Goal: Task Accomplishment & Management: Manage account settings

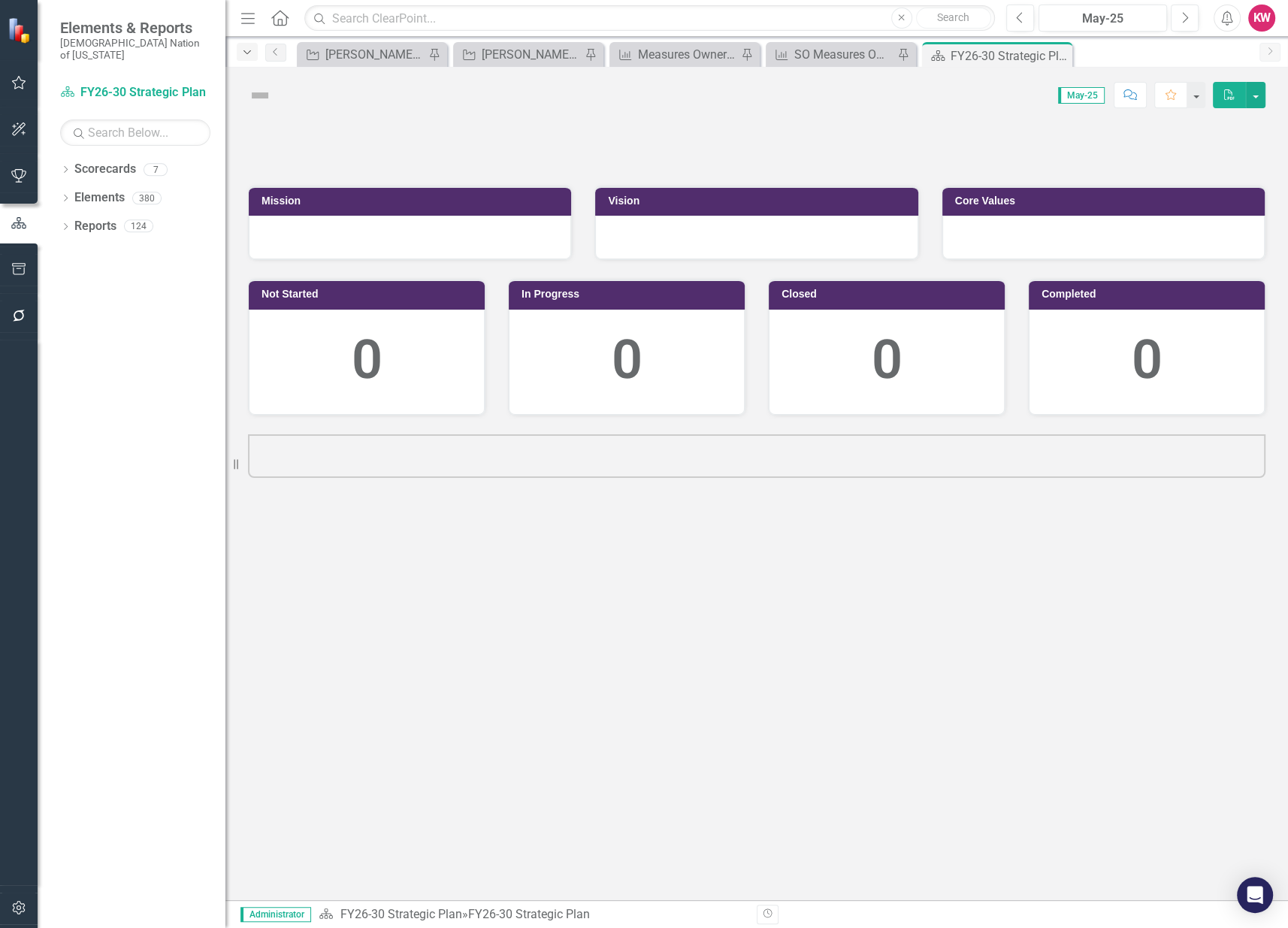
click at [248, 53] on icon "Dropdown" at bounding box center [247, 53] width 13 height 11
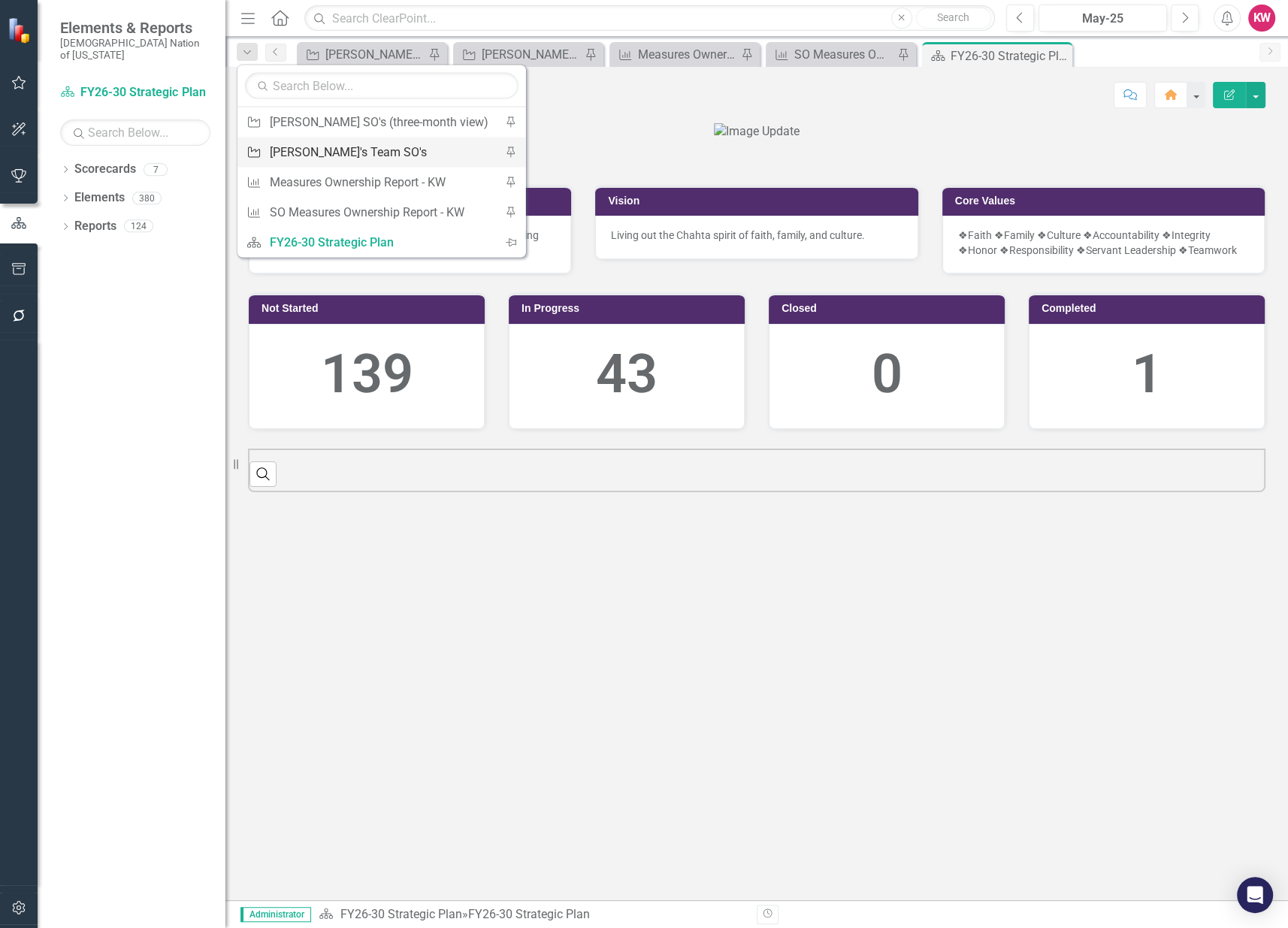
click at [299, 147] on div "[PERSON_NAME]'s Team SO's" at bounding box center [379, 151] width 219 height 19
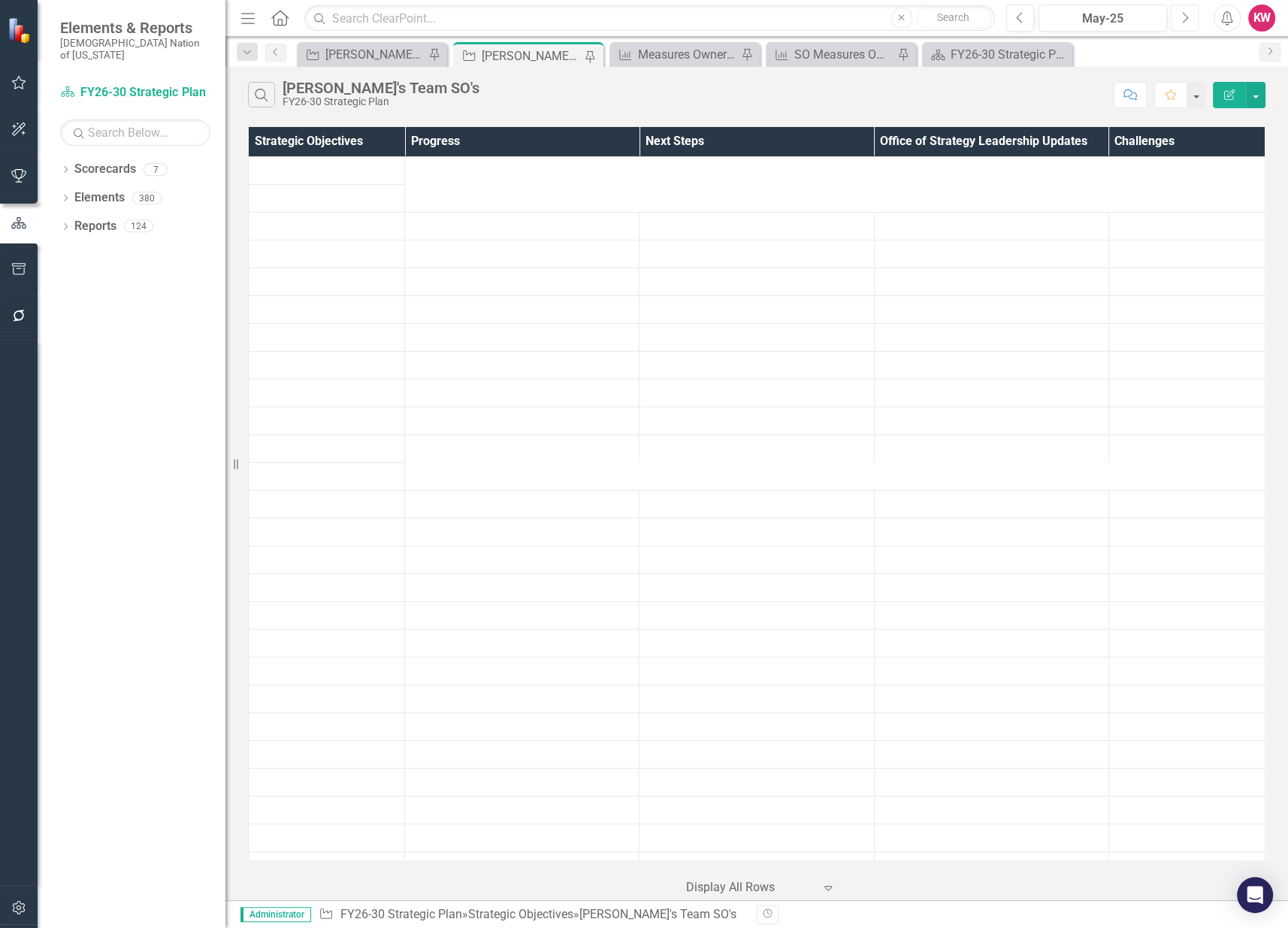
click at [1190, 10] on button "Next" at bounding box center [1184, 18] width 28 height 27
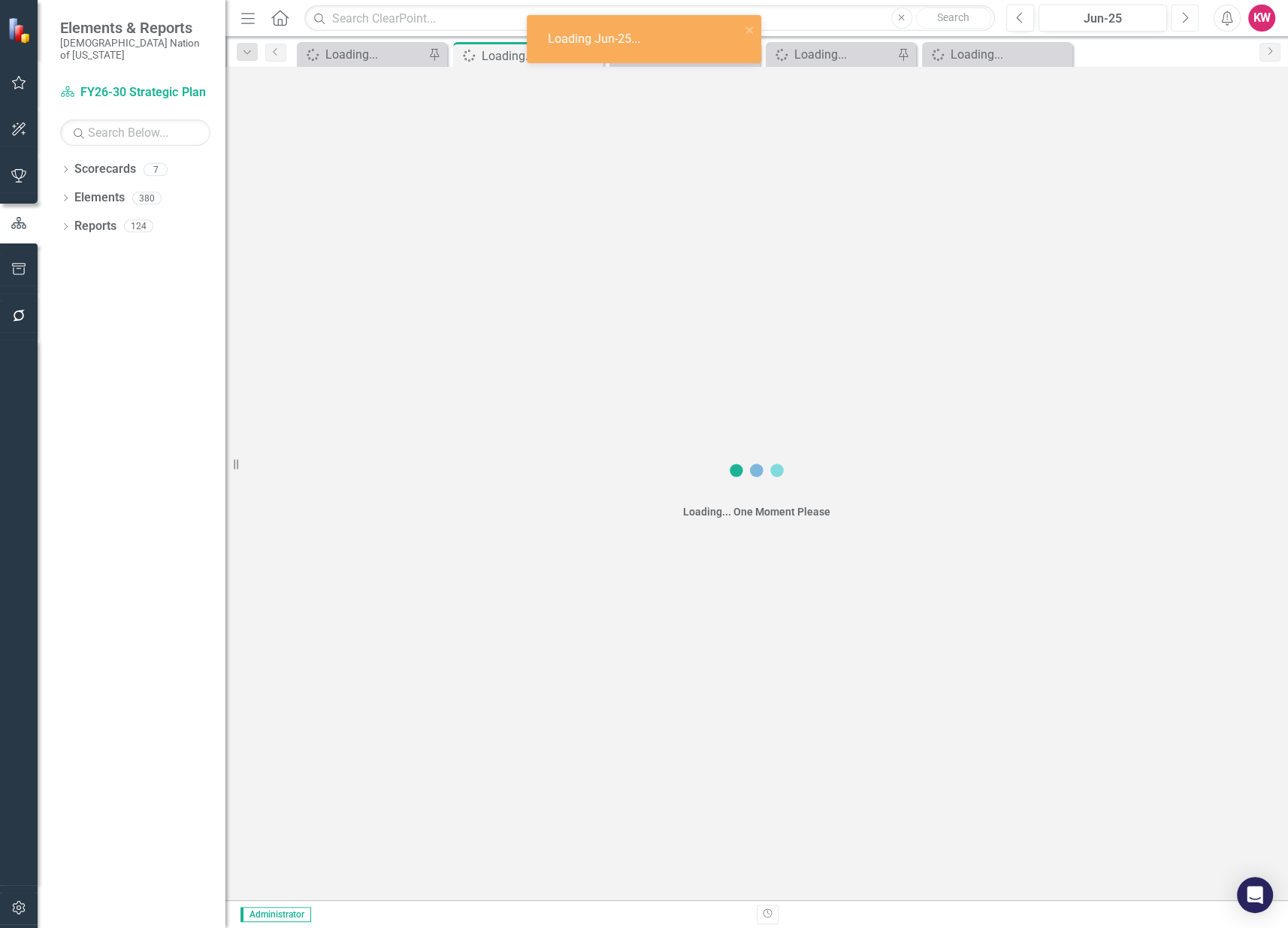
click at [1190, 10] on button "Next" at bounding box center [1184, 18] width 28 height 27
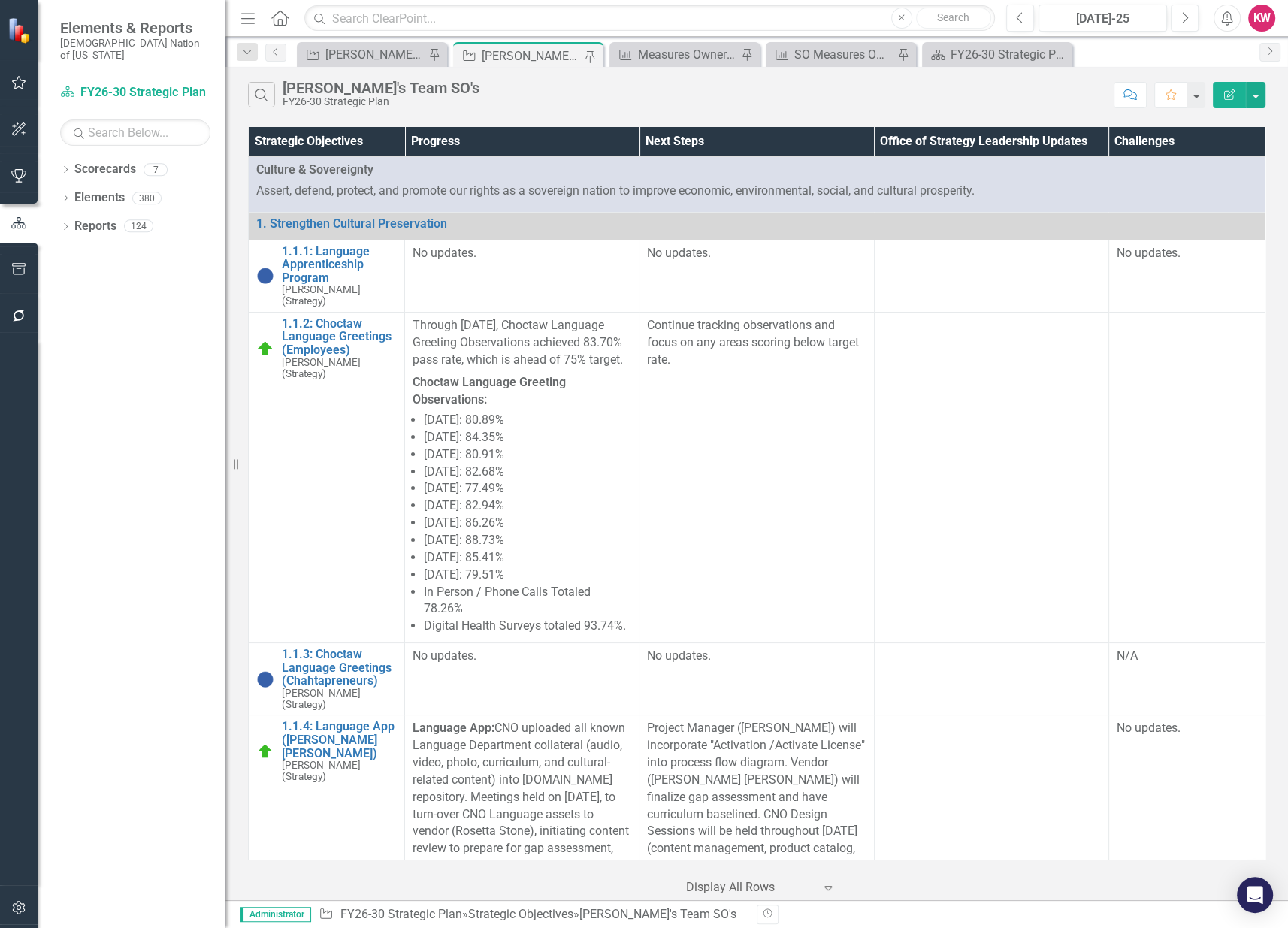
click at [276, 12] on icon at bounding box center [280, 18] width 17 height 16
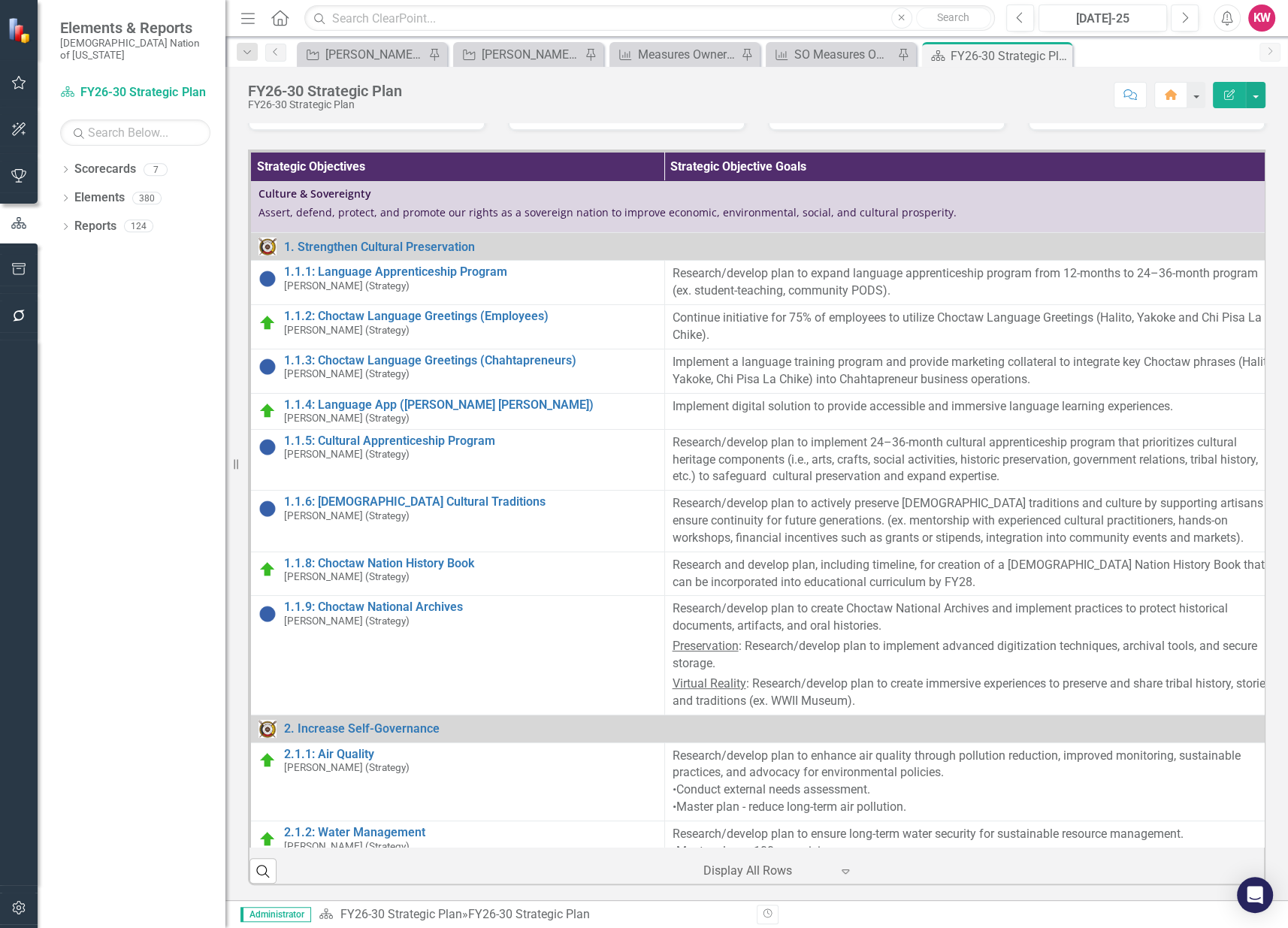
click at [282, 13] on icon "Home" at bounding box center [280, 18] width 20 height 16
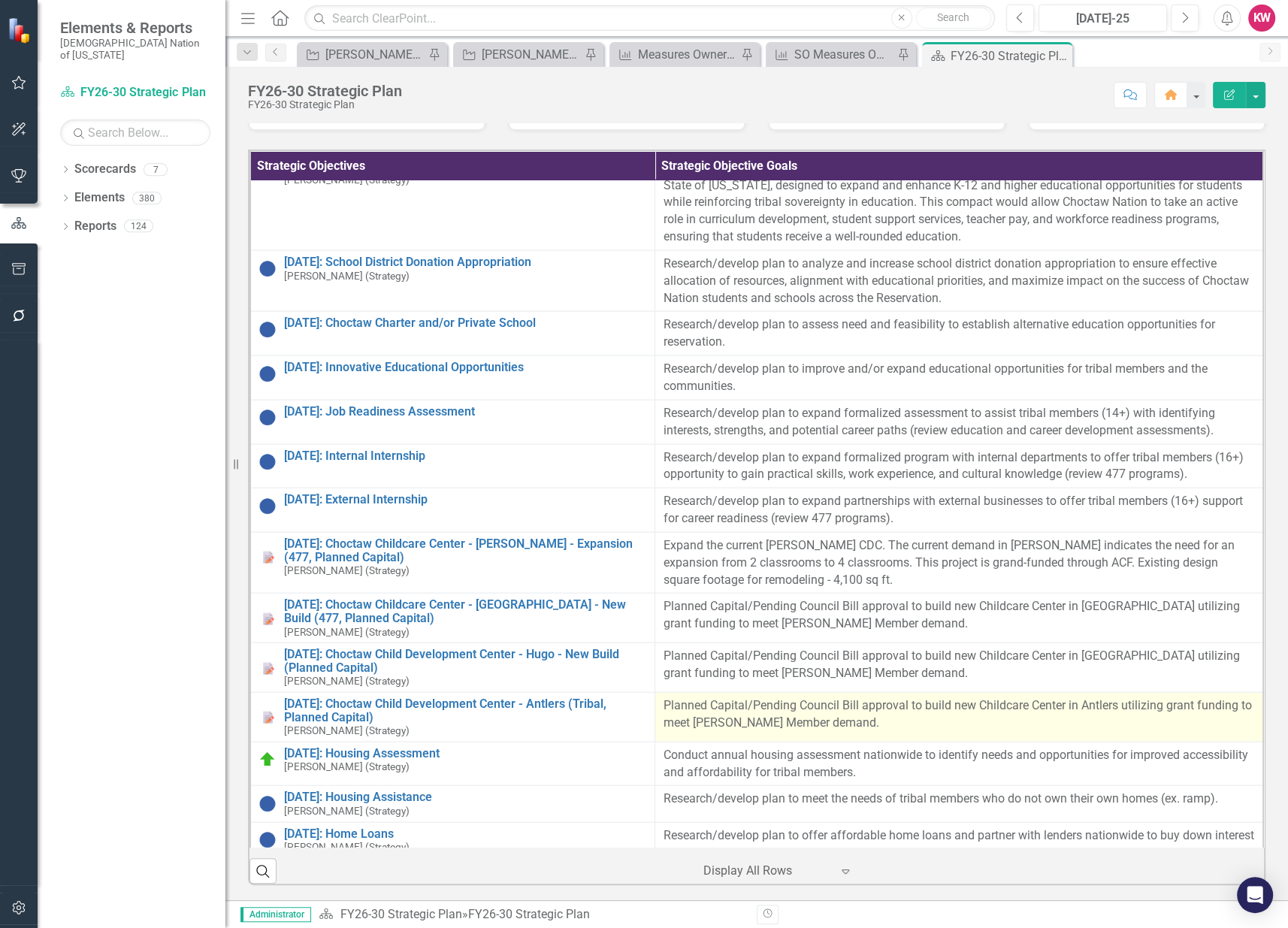
scroll to position [3256, 0]
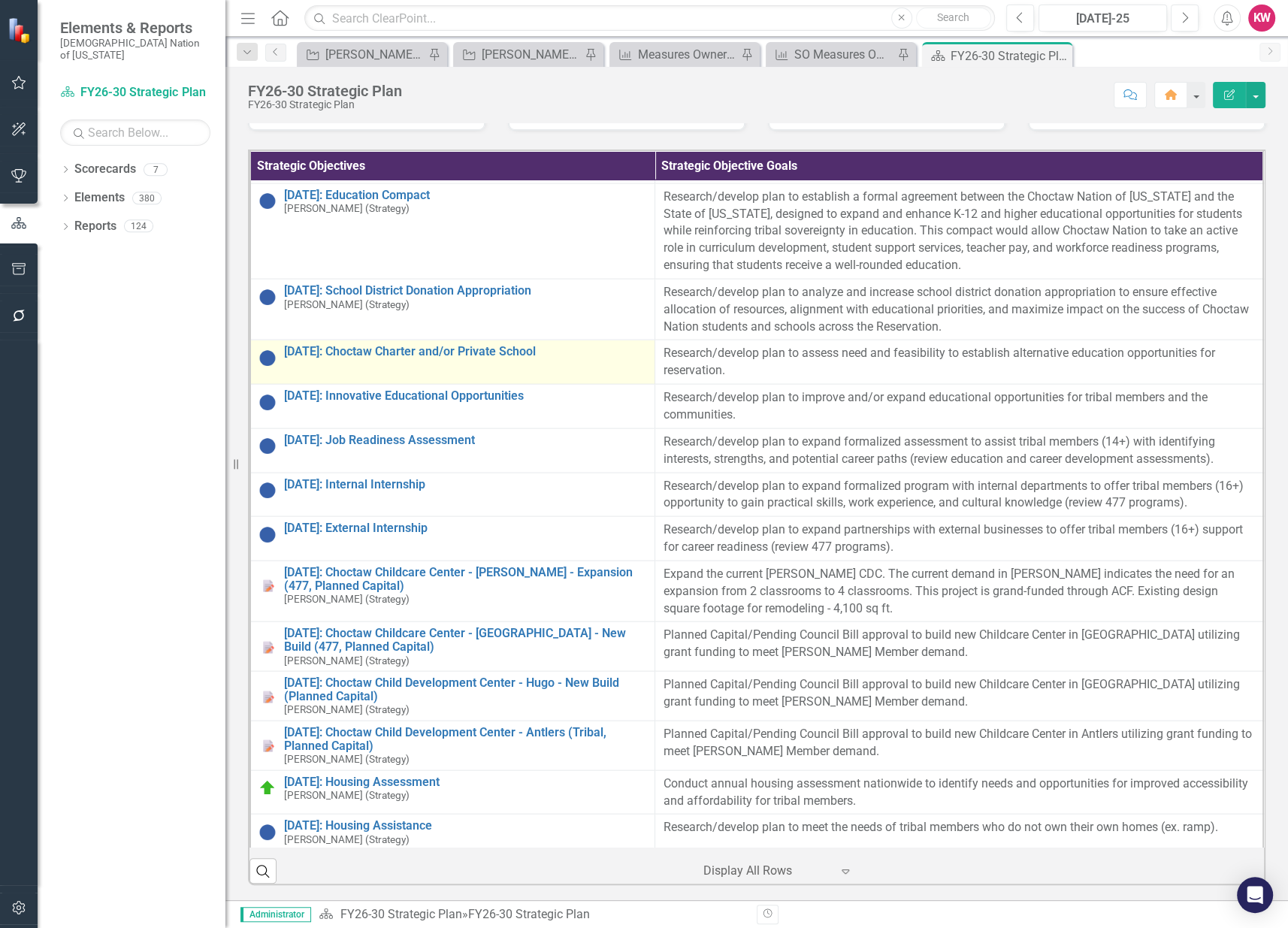
click at [0, 0] on link "Link Open Element" at bounding box center [0, 0] width 0 height 0
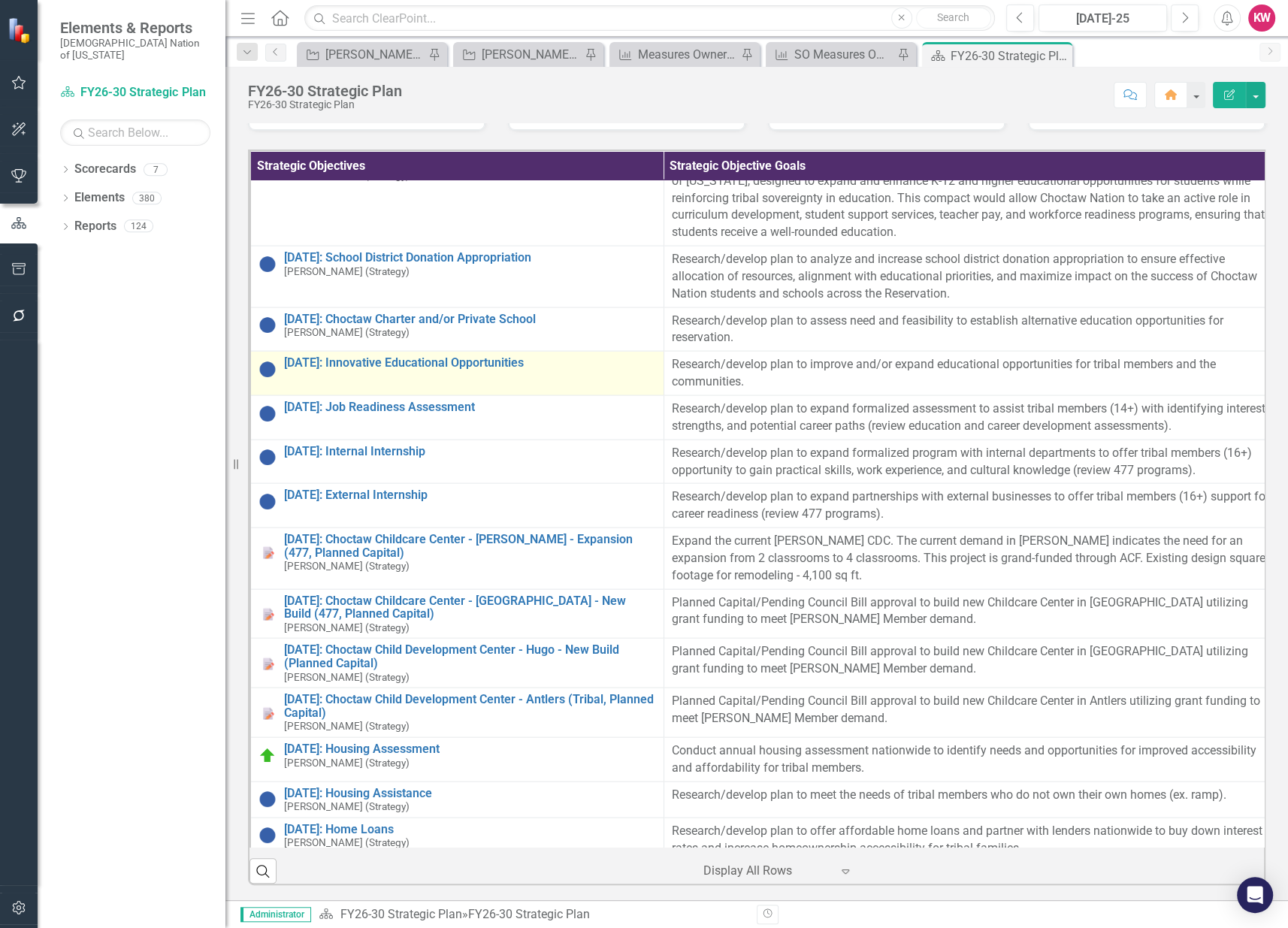
click at [0, 0] on link "Link Open Element" at bounding box center [0, 0] width 0 height 0
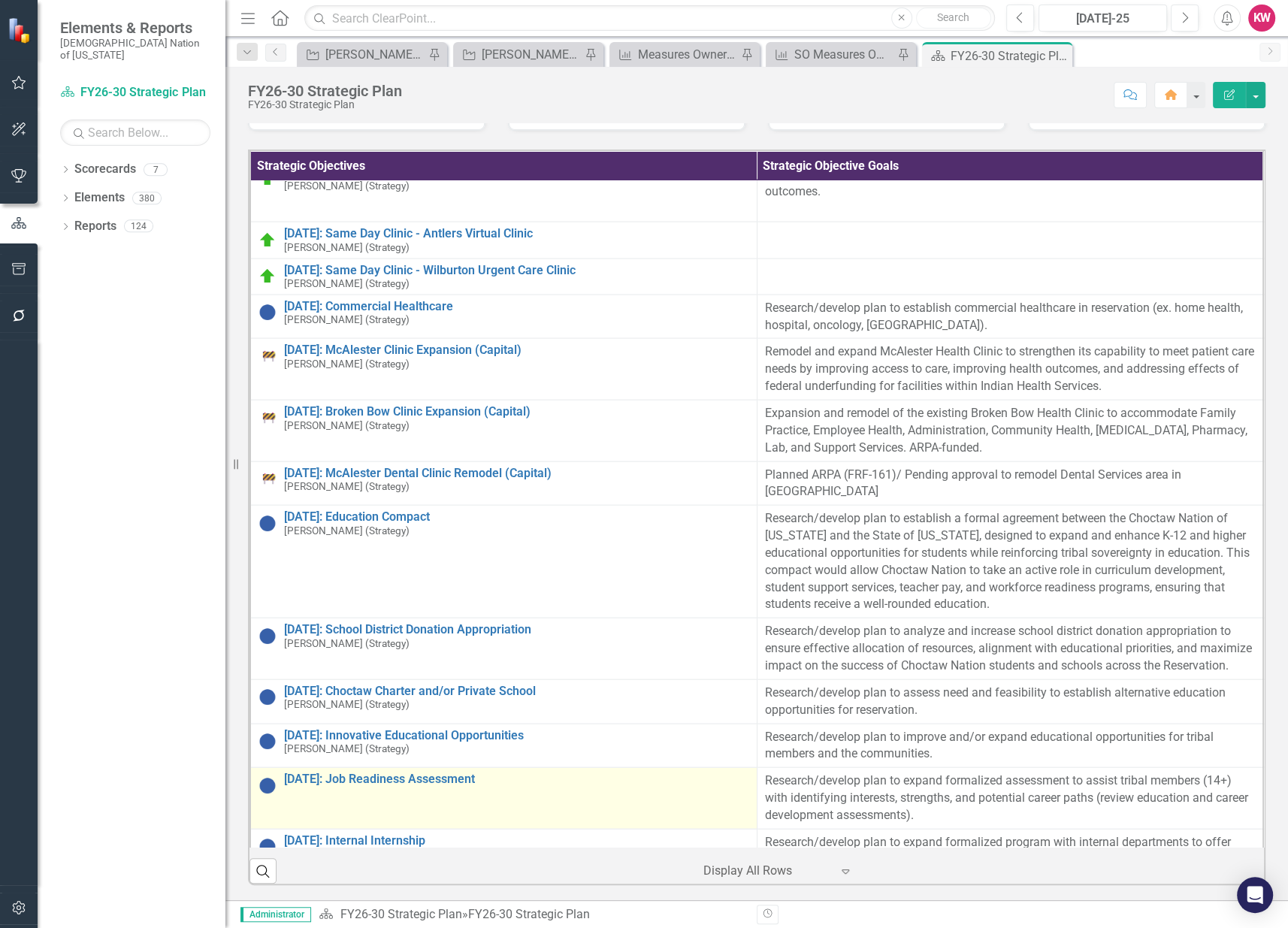
click at [0, 0] on link "Link Open Element" at bounding box center [0, 0] width 0 height 0
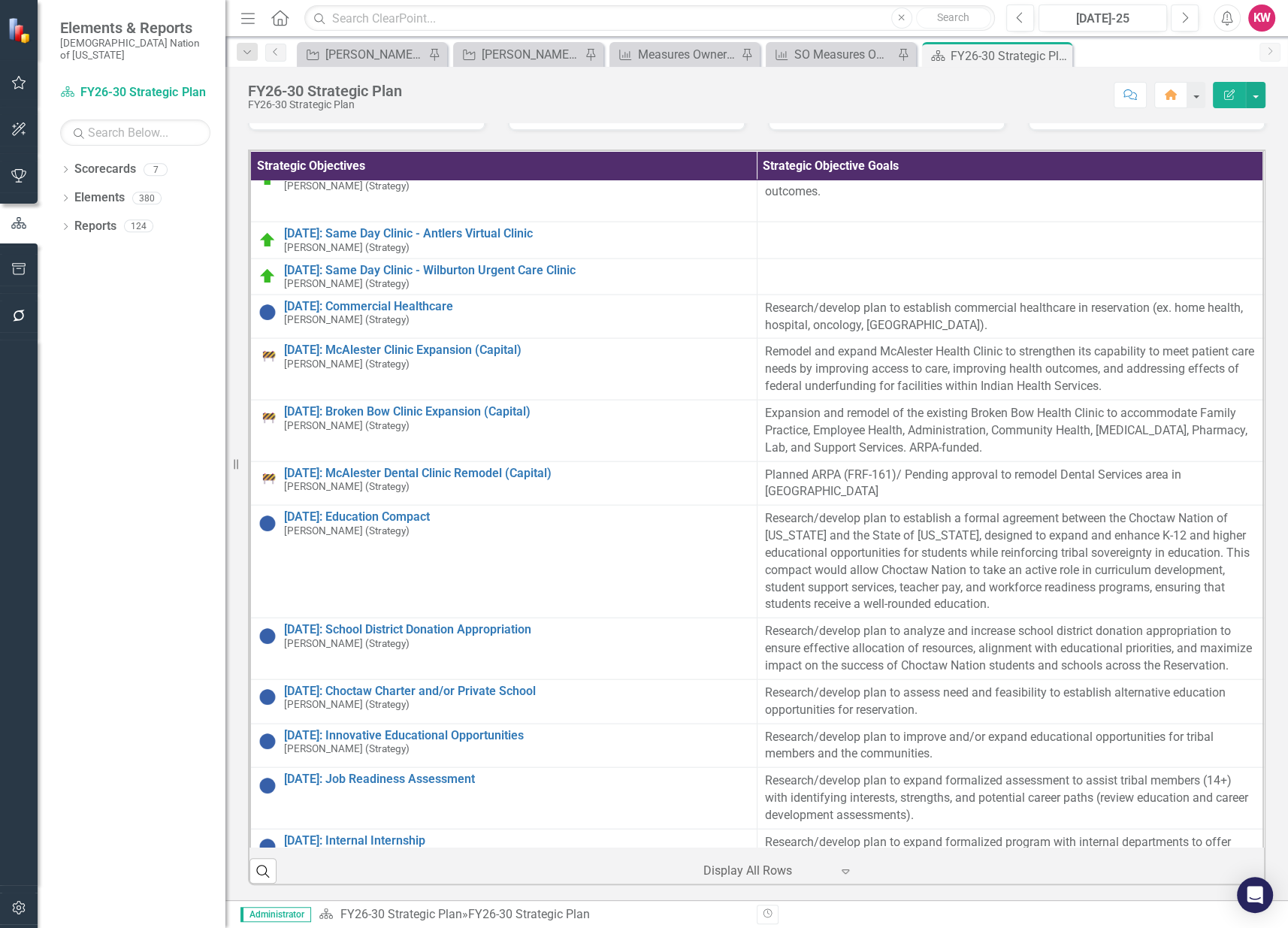
click at [0, 0] on link "Link Open Element" at bounding box center [0, 0] width 0 height 0
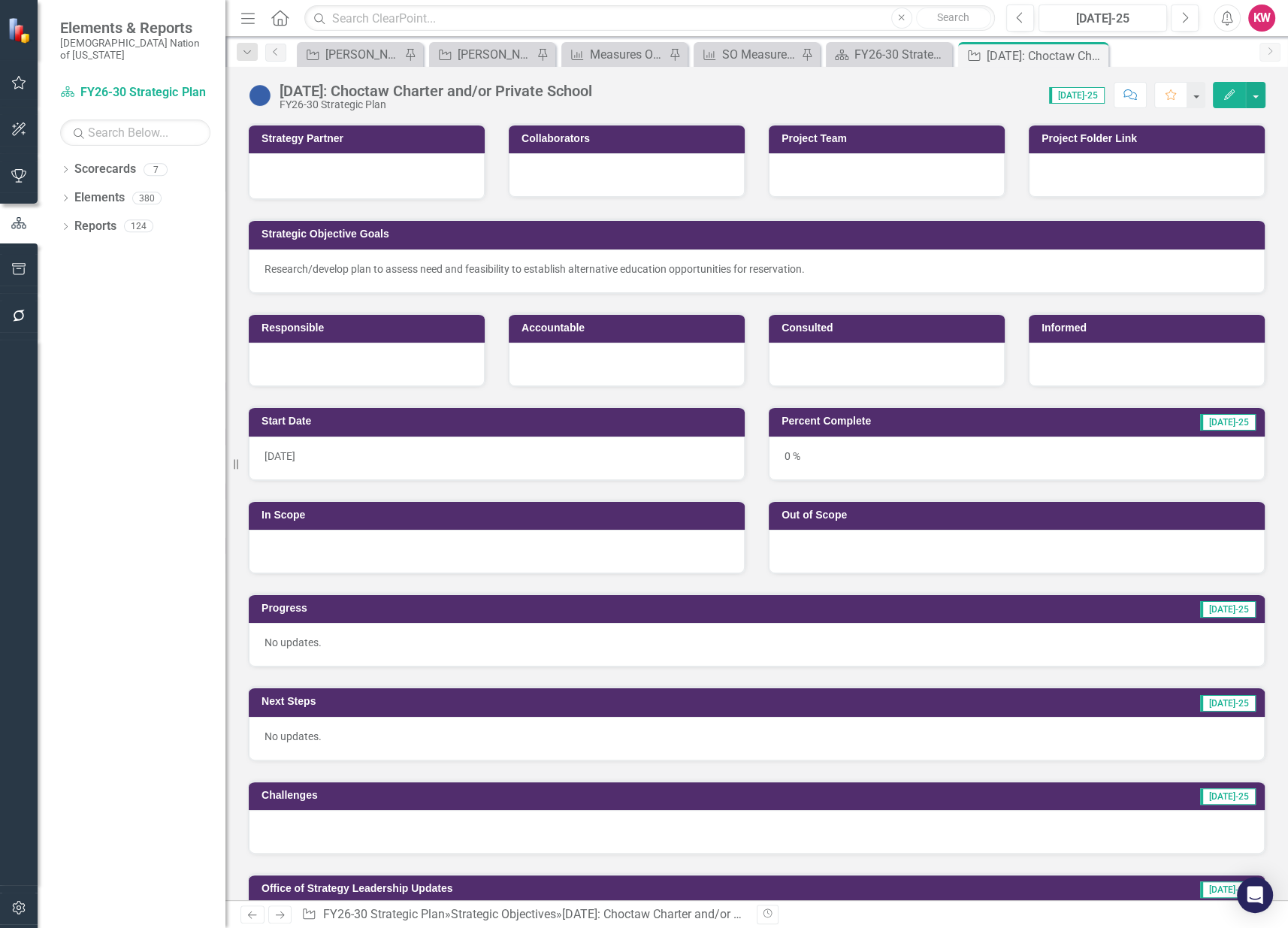
click at [330, 180] on div at bounding box center [366, 175] width 204 height 18
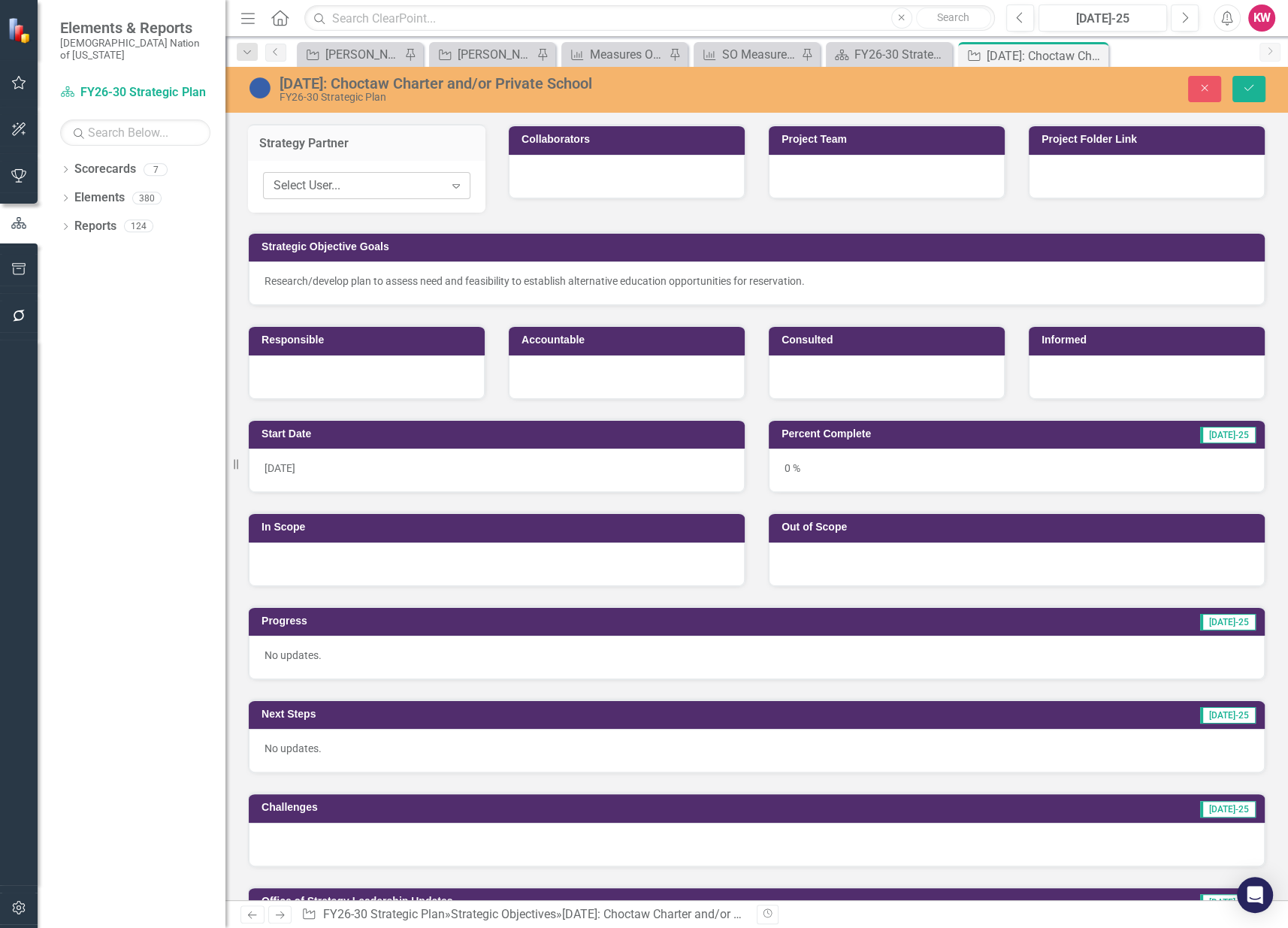
click at [328, 184] on div "Select User..." at bounding box center [359, 185] width 171 height 17
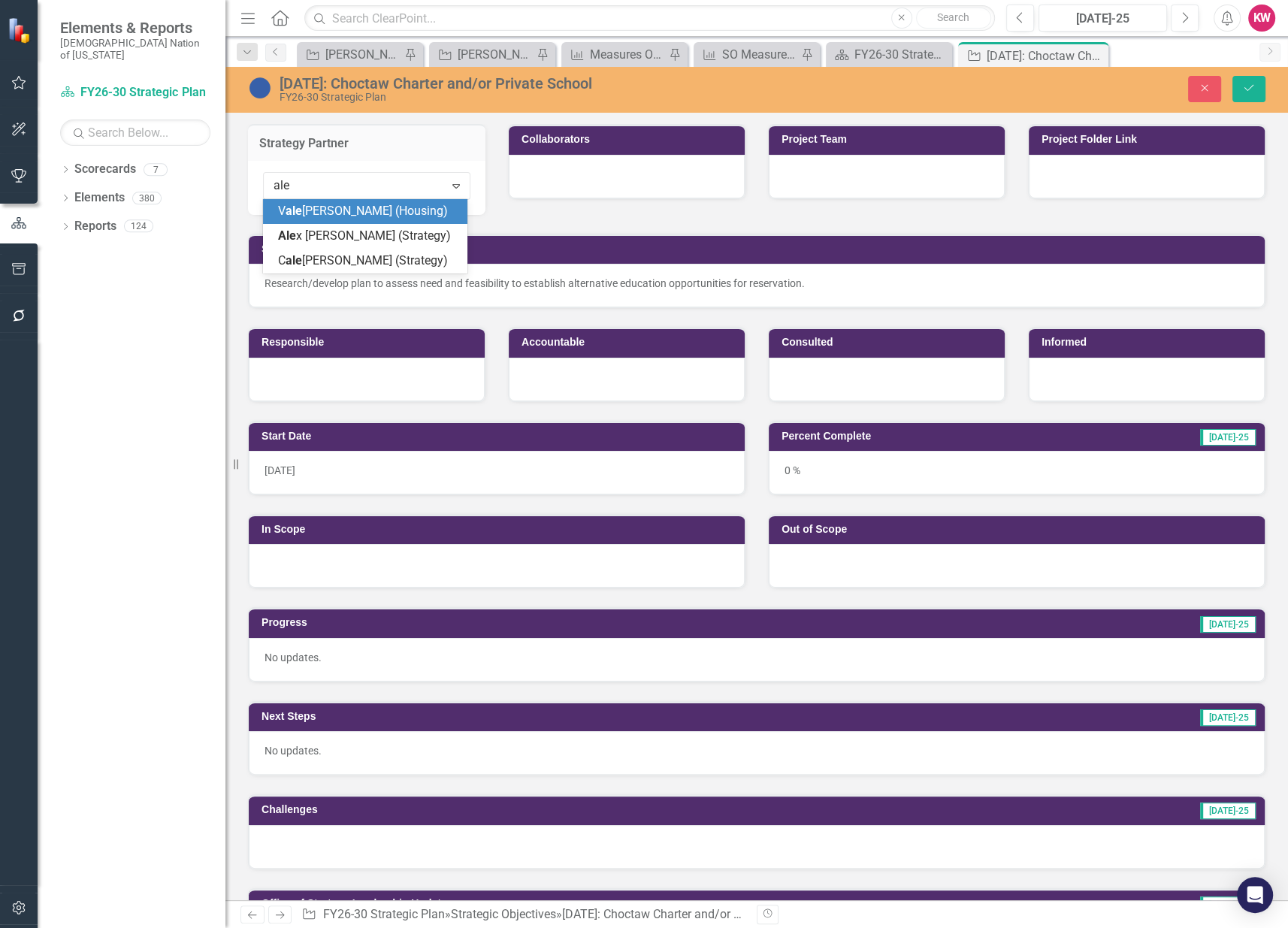
type input "[PERSON_NAME]"
click at [338, 209] on span "[PERSON_NAME] (Strategy)" at bounding box center [351, 219] width 146 height 31
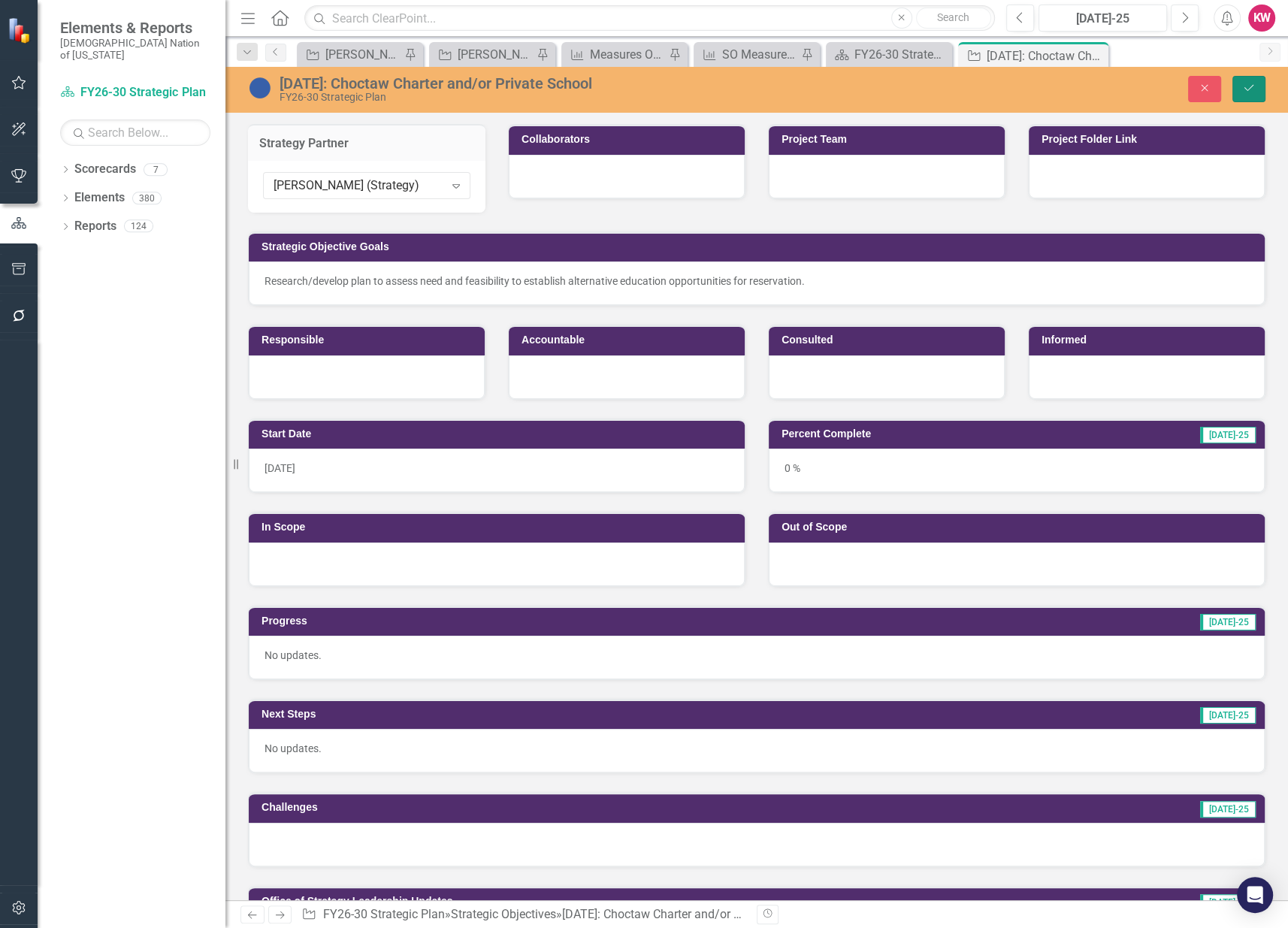
click at [1262, 89] on button "Save" at bounding box center [1249, 89] width 33 height 27
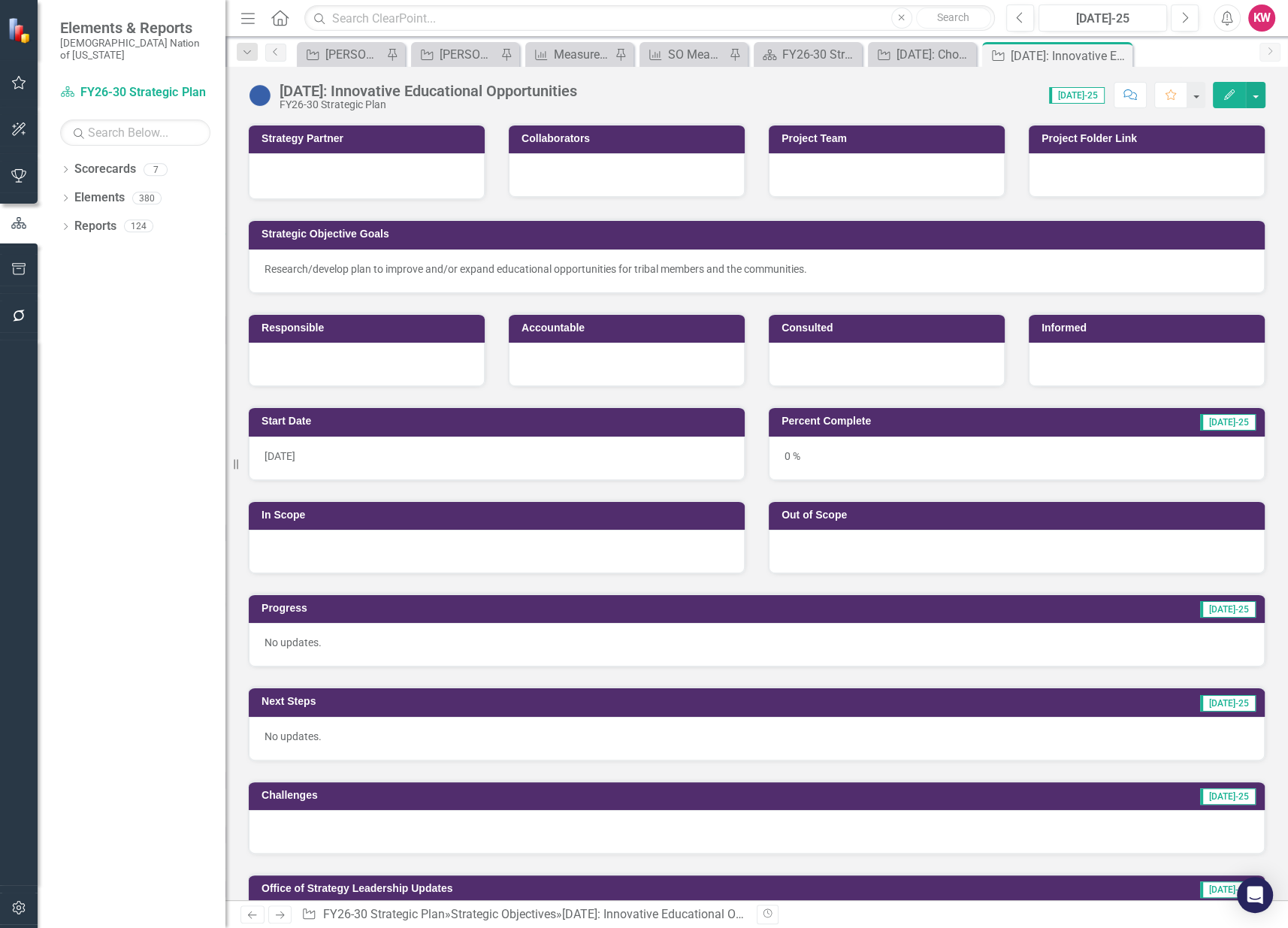
click at [336, 177] on div at bounding box center [366, 175] width 204 height 18
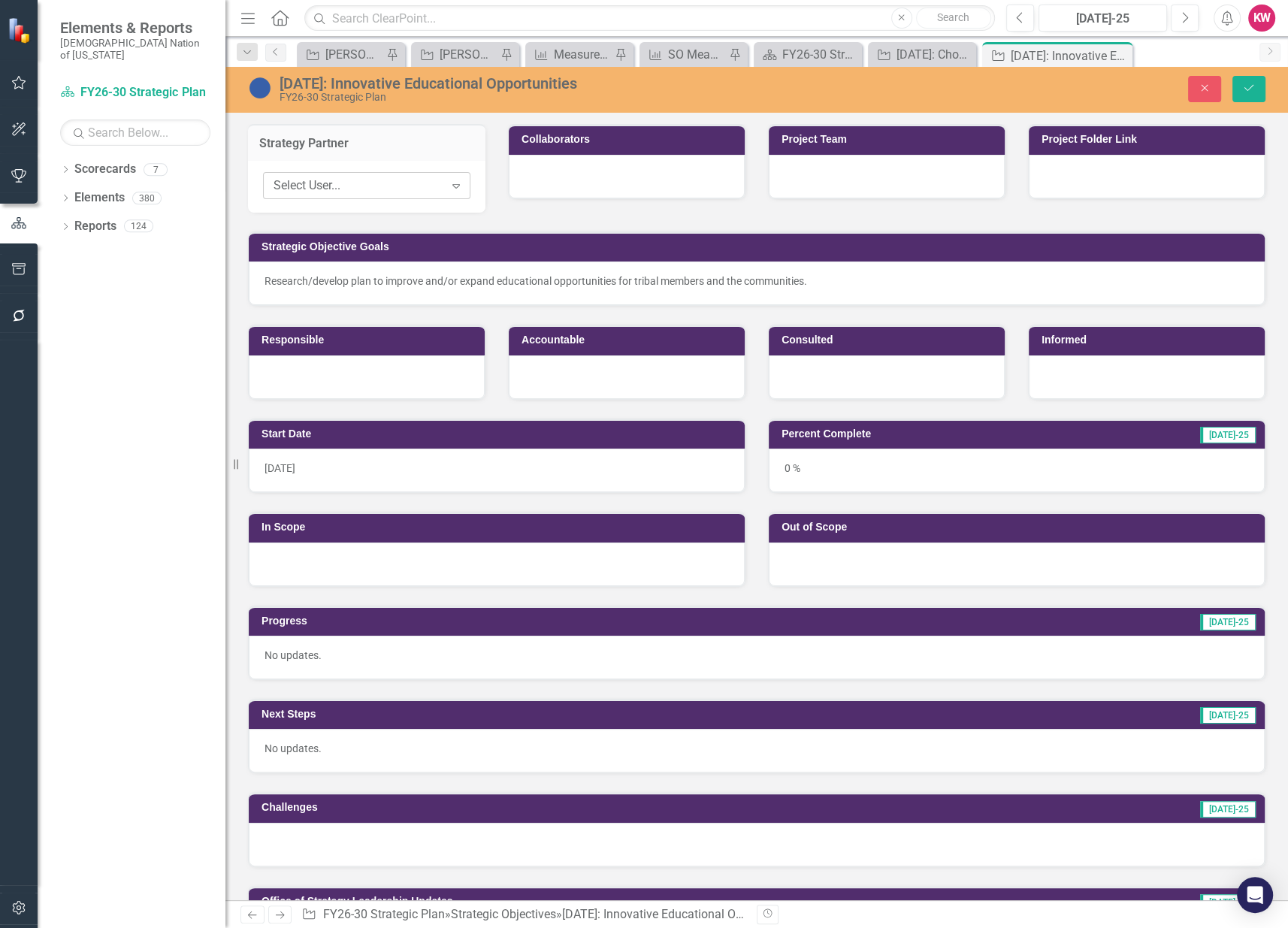
click at [331, 191] on div "Select User..." at bounding box center [359, 185] width 171 height 17
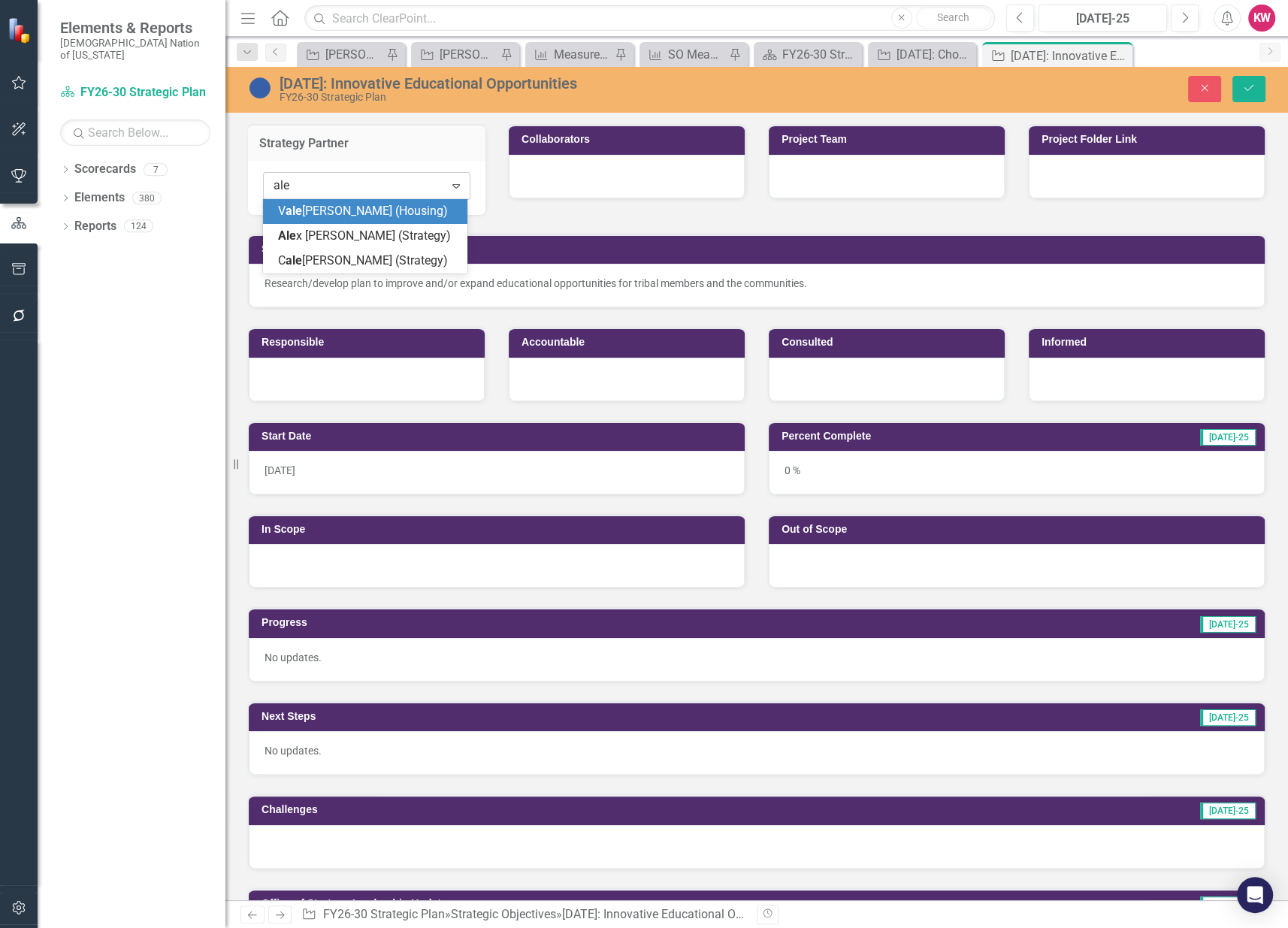
type input "alex"
click at [324, 209] on span "Alex Robinson (Strategy)" at bounding box center [351, 219] width 146 height 31
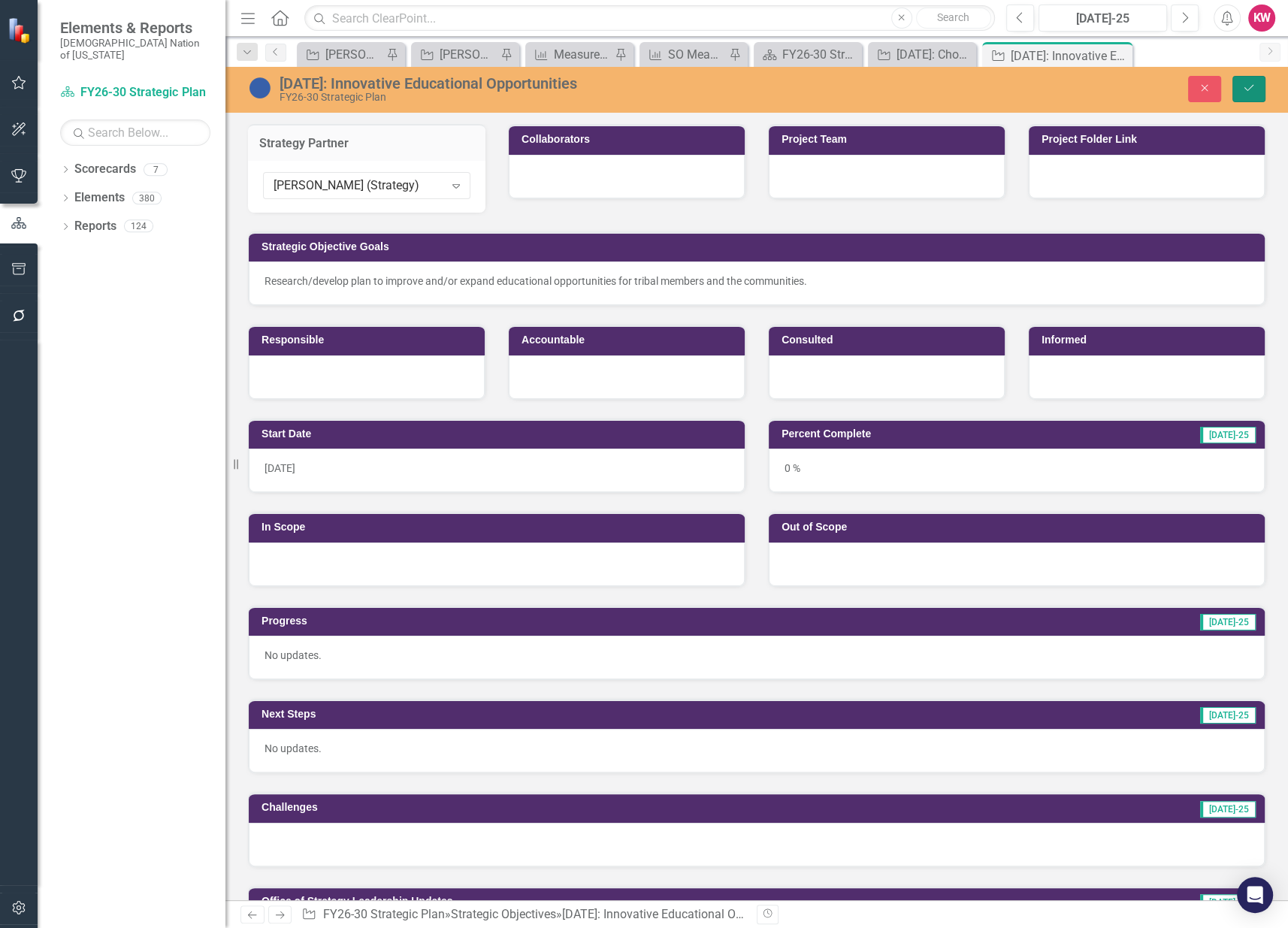
click at [1248, 85] on icon "Save" at bounding box center [1249, 88] width 13 height 11
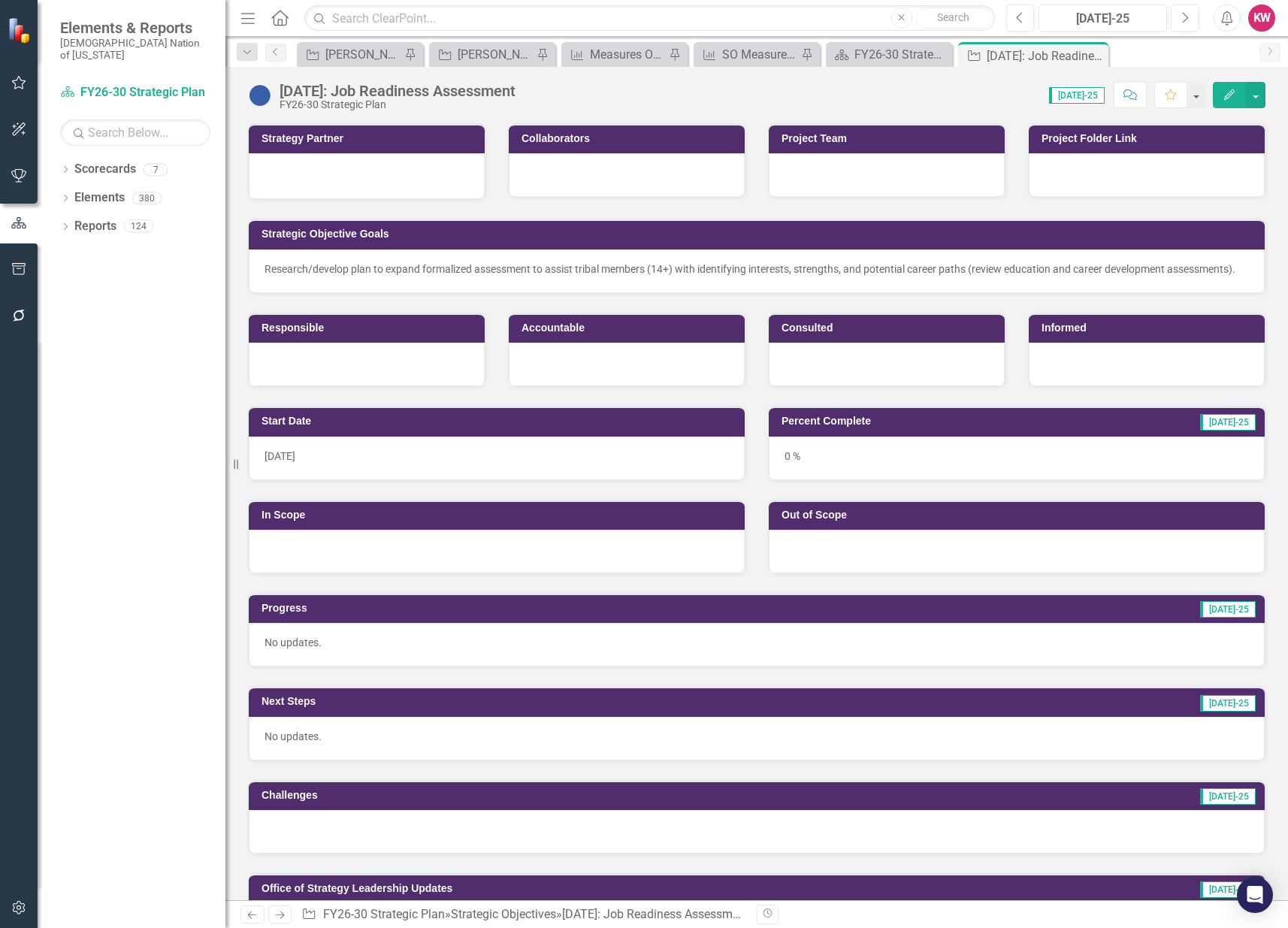
click at [332, 179] on div at bounding box center [366, 175] width 204 height 18
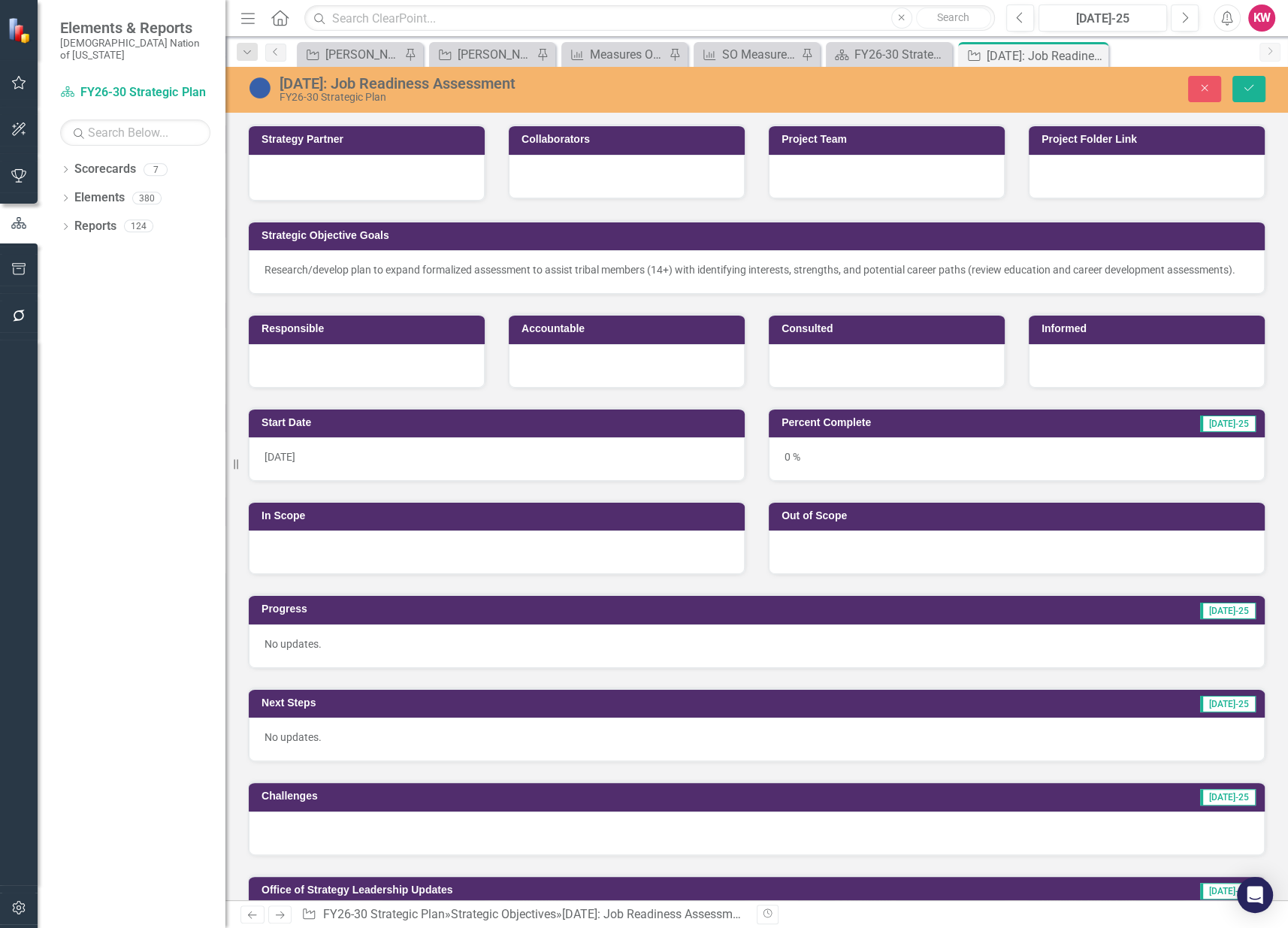
click at [324, 181] on div at bounding box center [366, 175] width 204 height 18
click at [307, 190] on div at bounding box center [366, 177] width 236 height 45
click at [306, 181] on div at bounding box center [366, 175] width 204 height 18
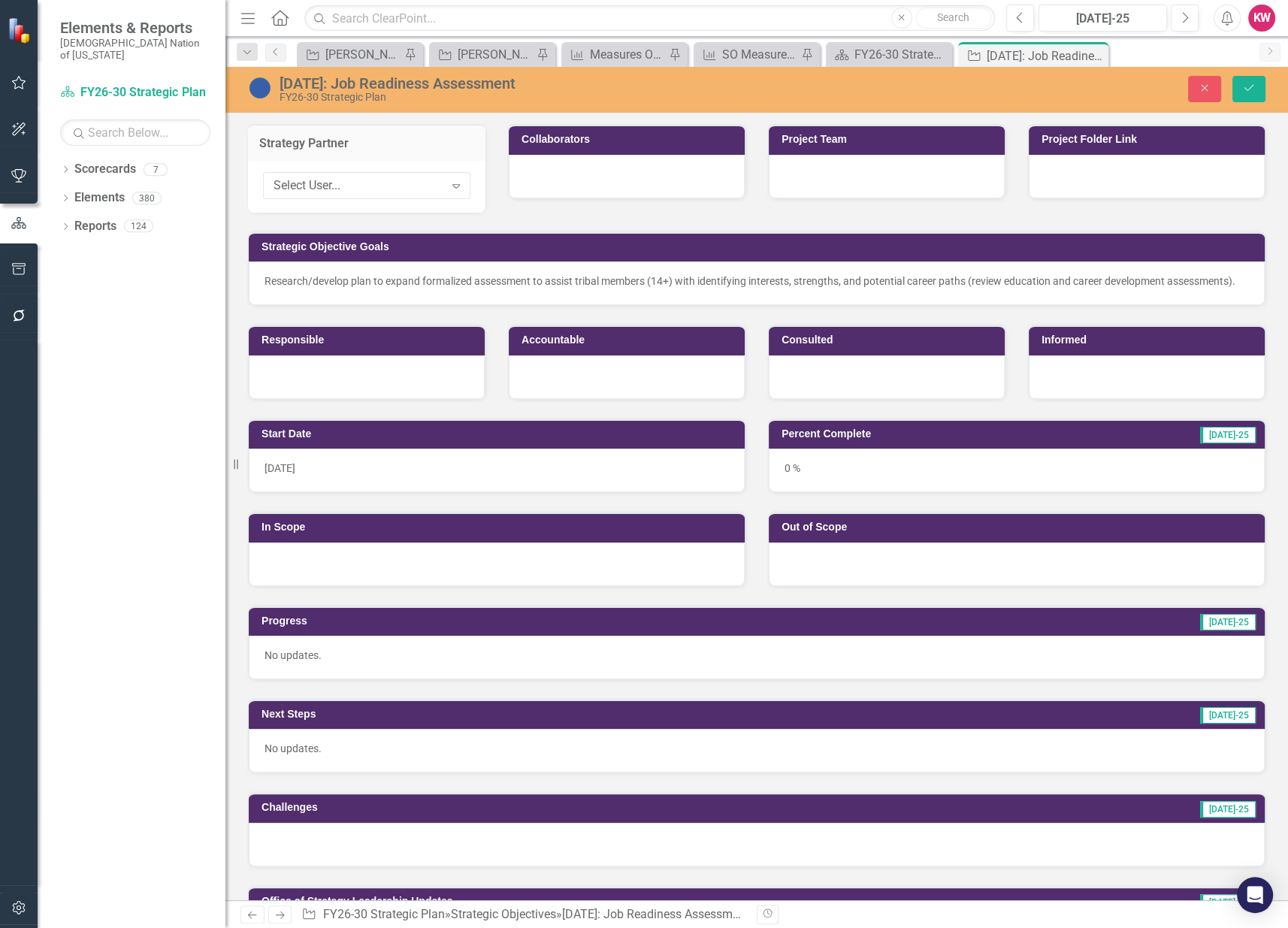
click at [306, 181] on div "Select User..." at bounding box center [359, 185] width 171 height 17
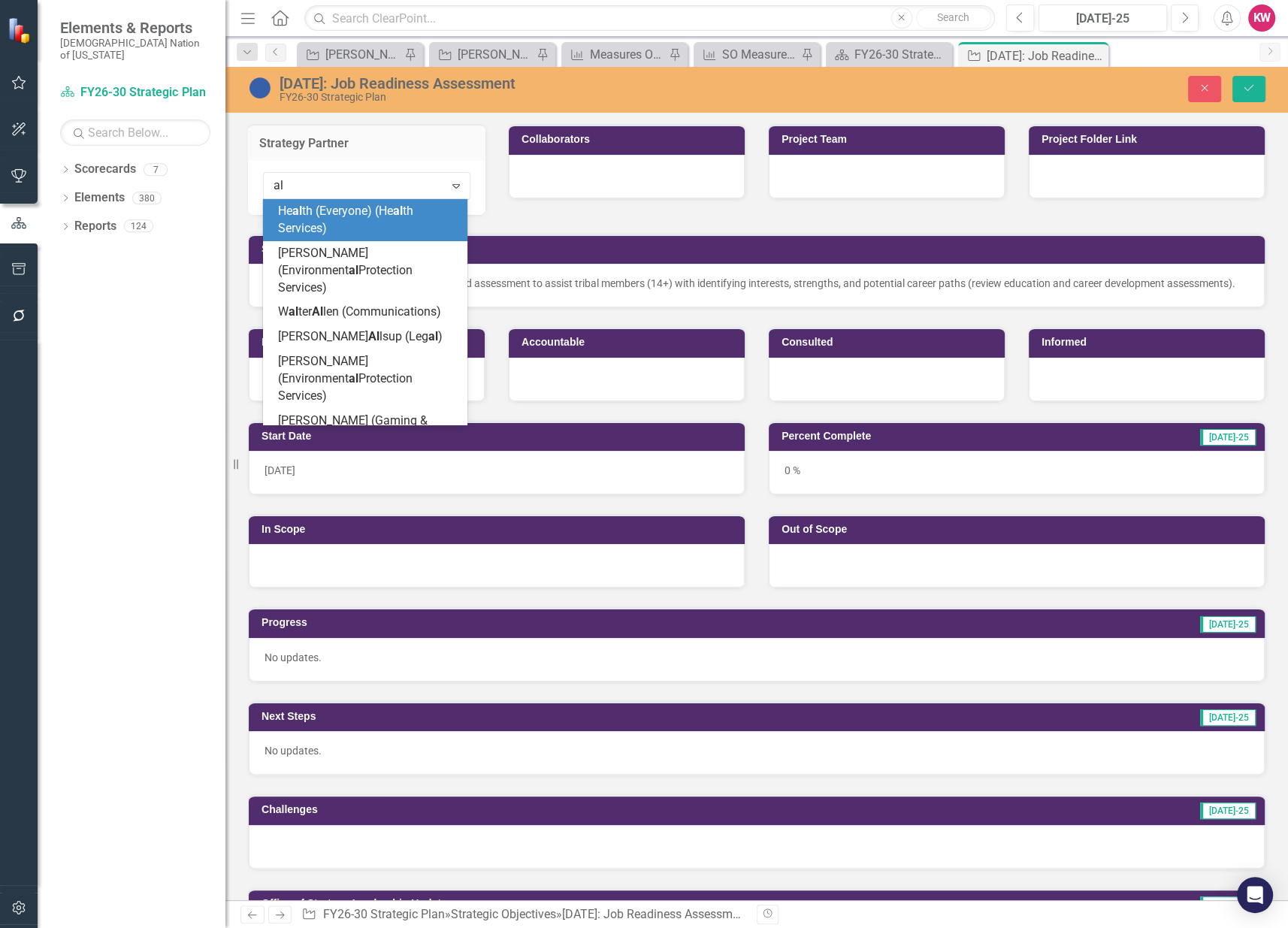
type input "ale"
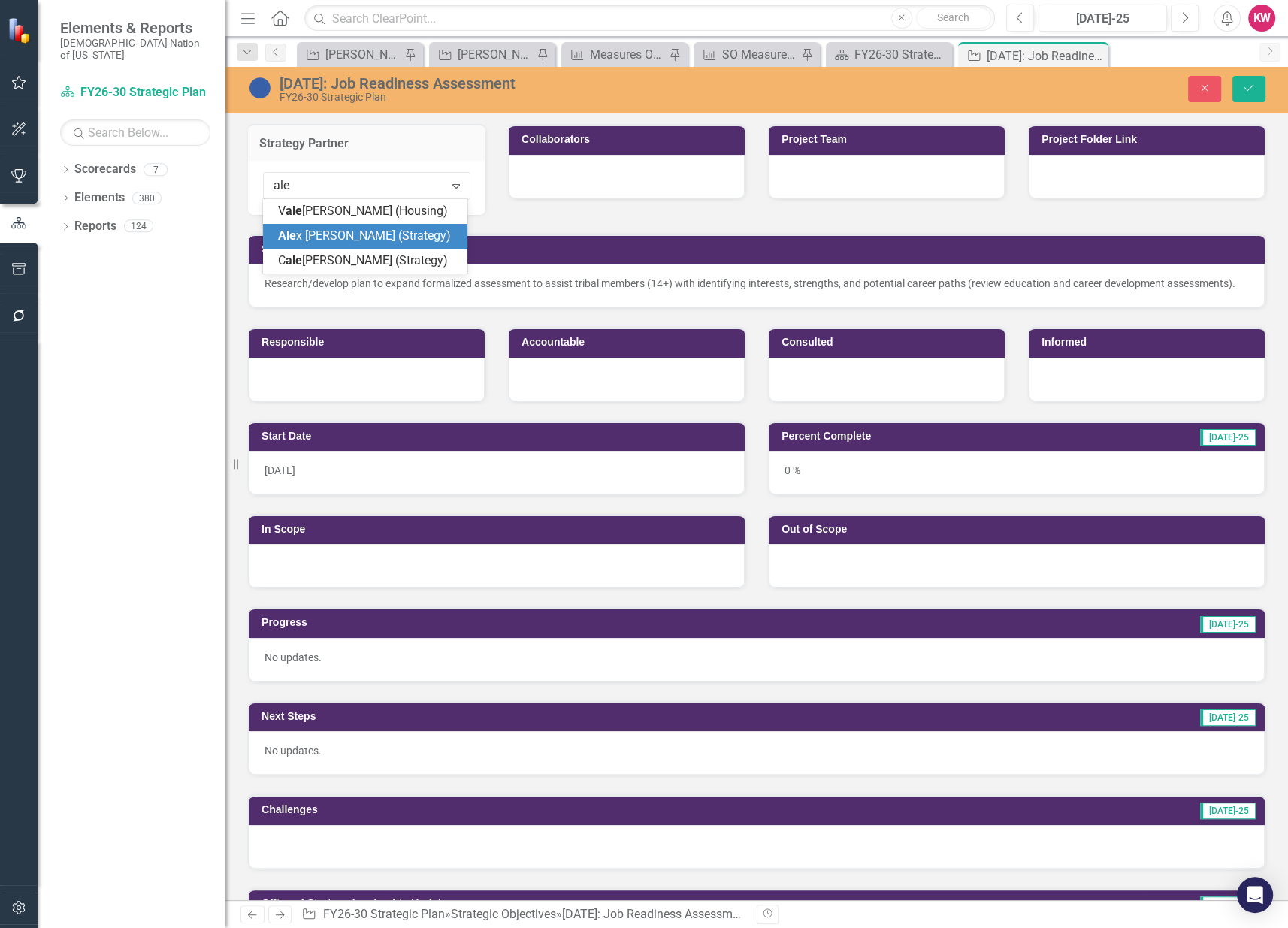
click at [306, 233] on span "Ale x Robinson (Strategy)" at bounding box center [364, 235] width 173 height 14
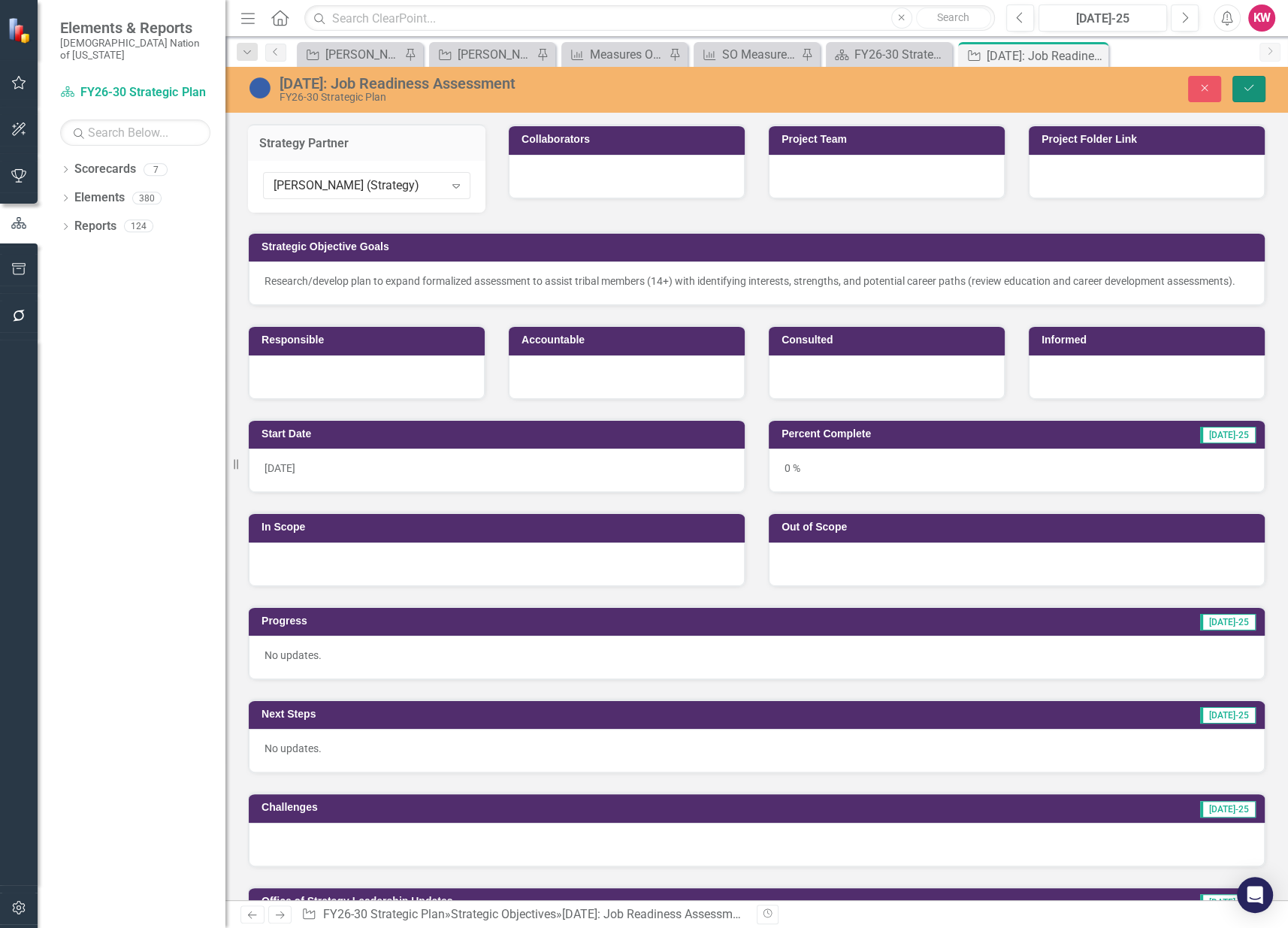
click at [1246, 89] on icon "submit" at bounding box center [1249, 87] width 9 height 6
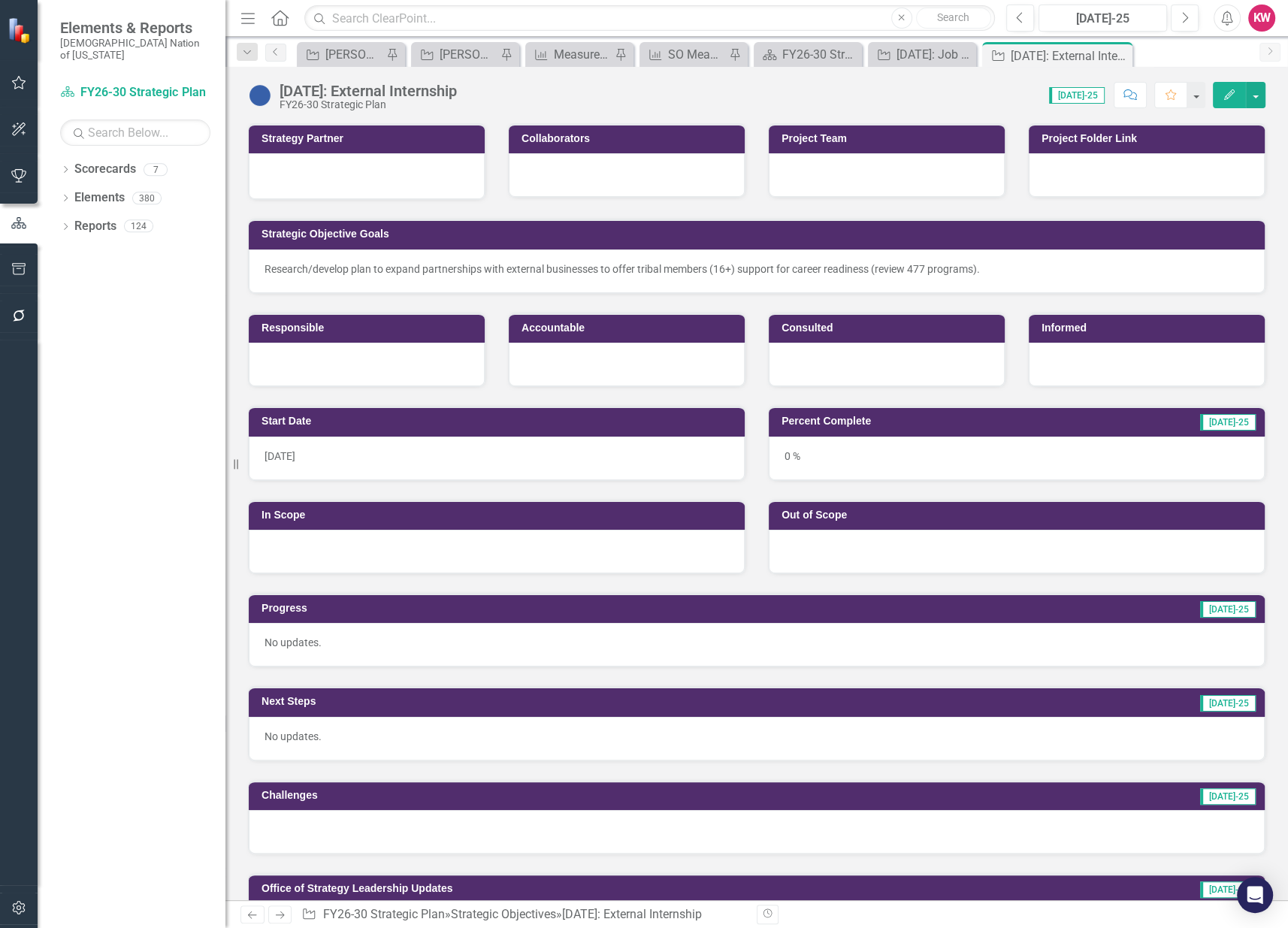
click at [361, 183] on div at bounding box center [366, 175] width 204 height 18
click at [361, 182] on div at bounding box center [366, 175] width 204 height 18
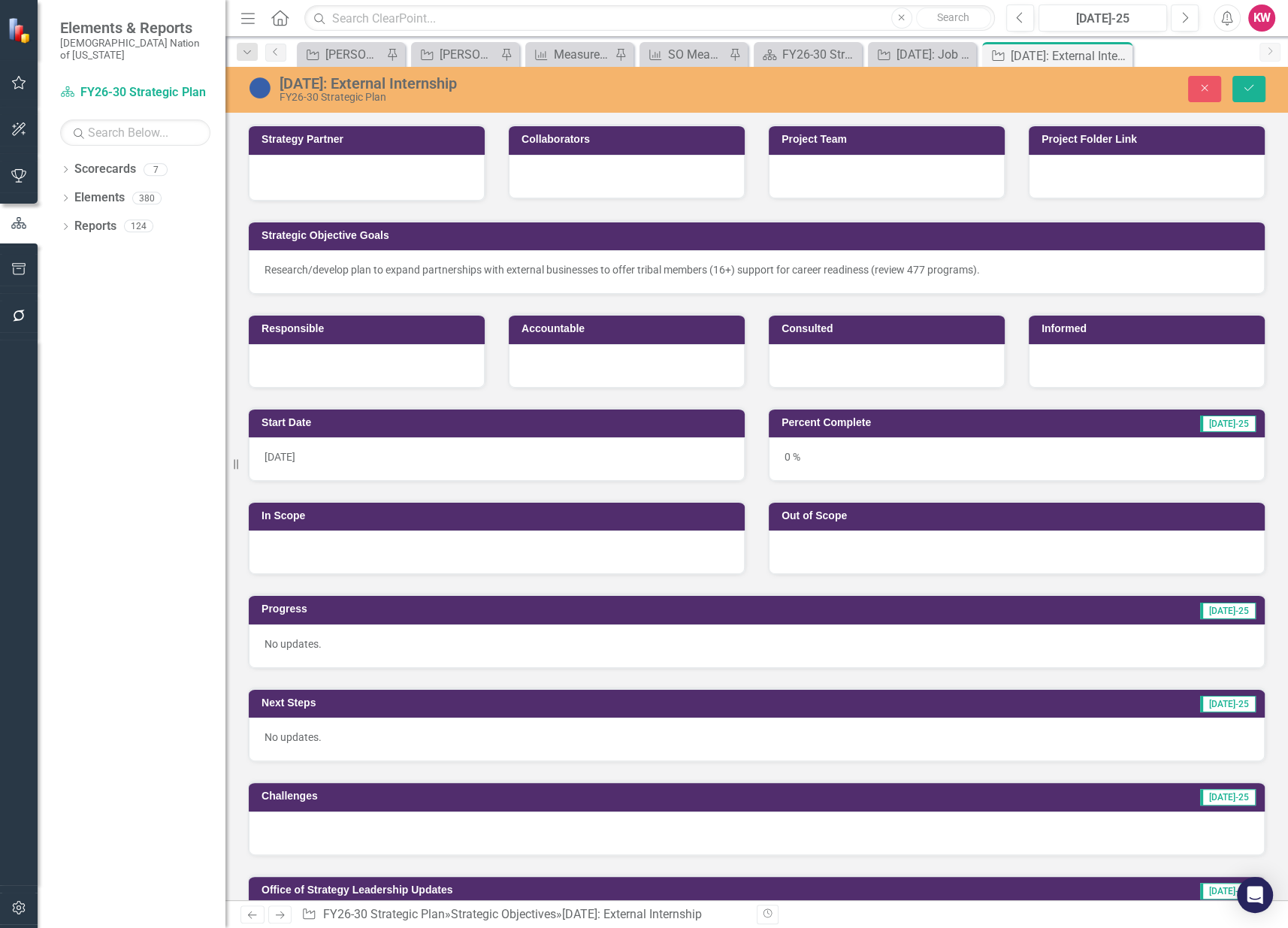
click at [350, 183] on div at bounding box center [366, 175] width 204 height 18
click at [346, 185] on div at bounding box center [366, 177] width 236 height 45
click at [338, 182] on div at bounding box center [366, 175] width 204 height 18
click at [320, 189] on div at bounding box center [366, 177] width 236 height 45
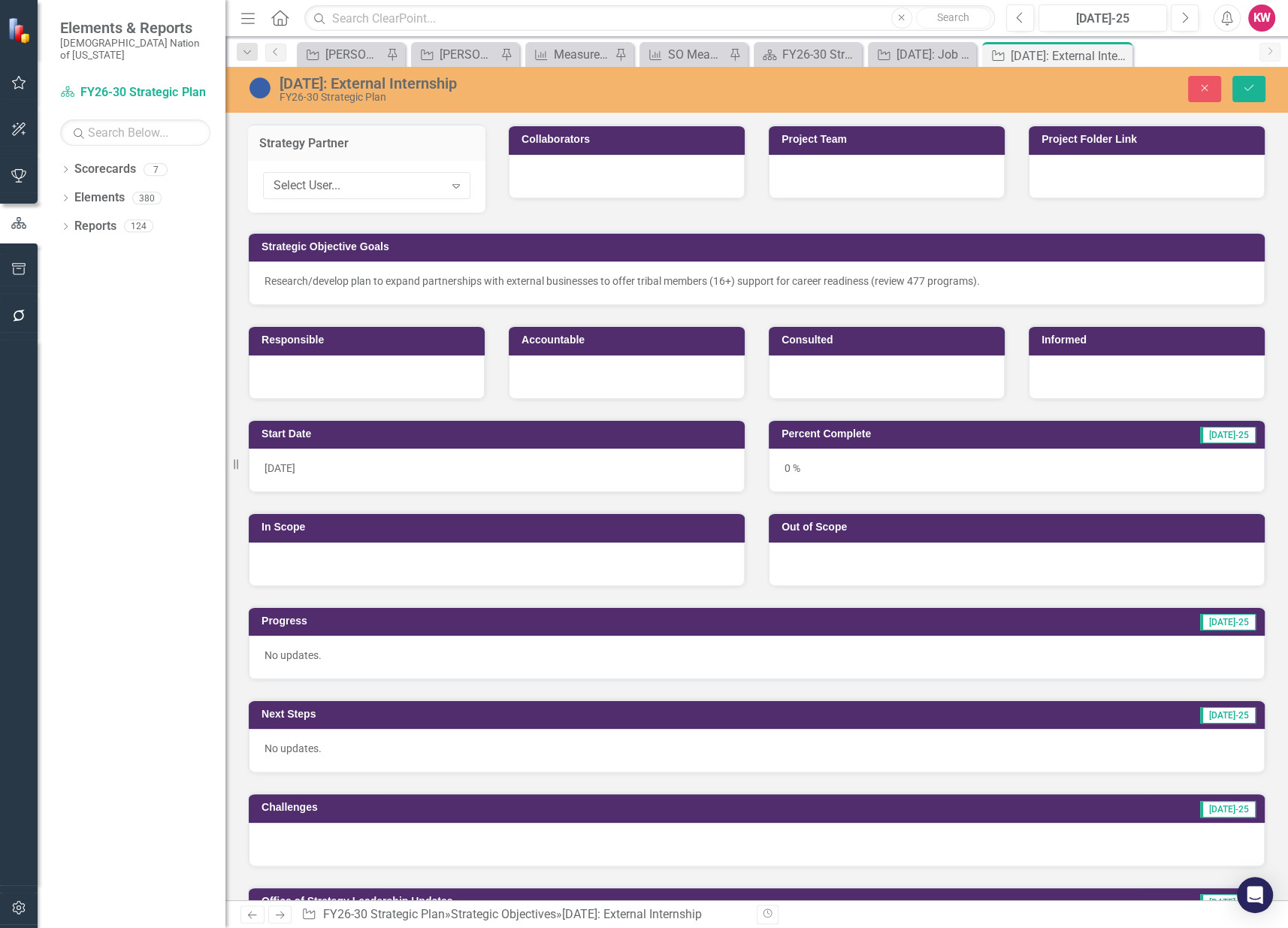
click at [320, 189] on div "Select User..." at bounding box center [359, 185] width 171 height 17
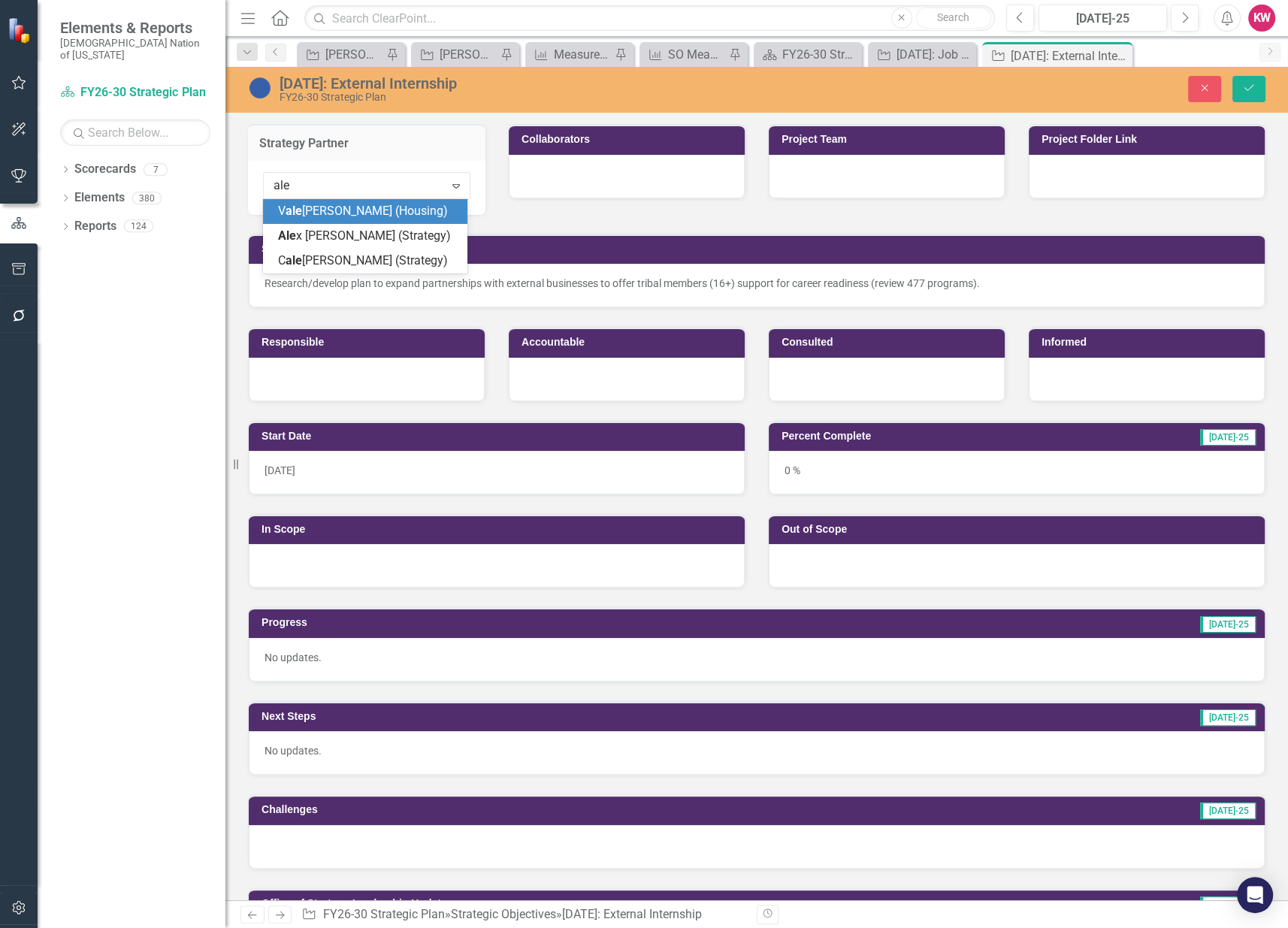
type input "alex"
click at [316, 216] on span "Alex Robinson (Strategy)" at bounding box center [351, 219] width 146 height 31
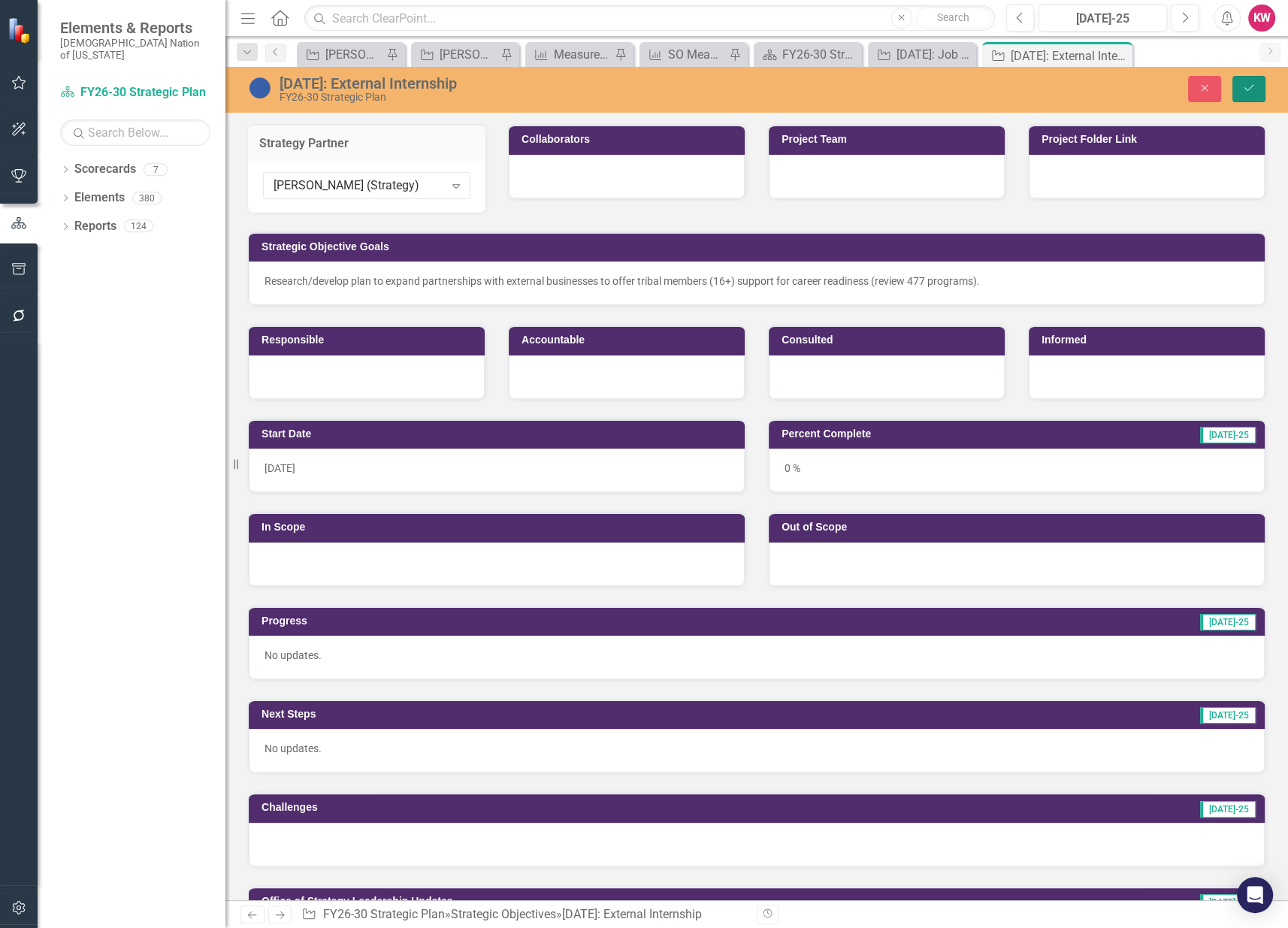
click at [1256, 89] on button "Save" at bounding box center [1249, 89] width 33 height 27
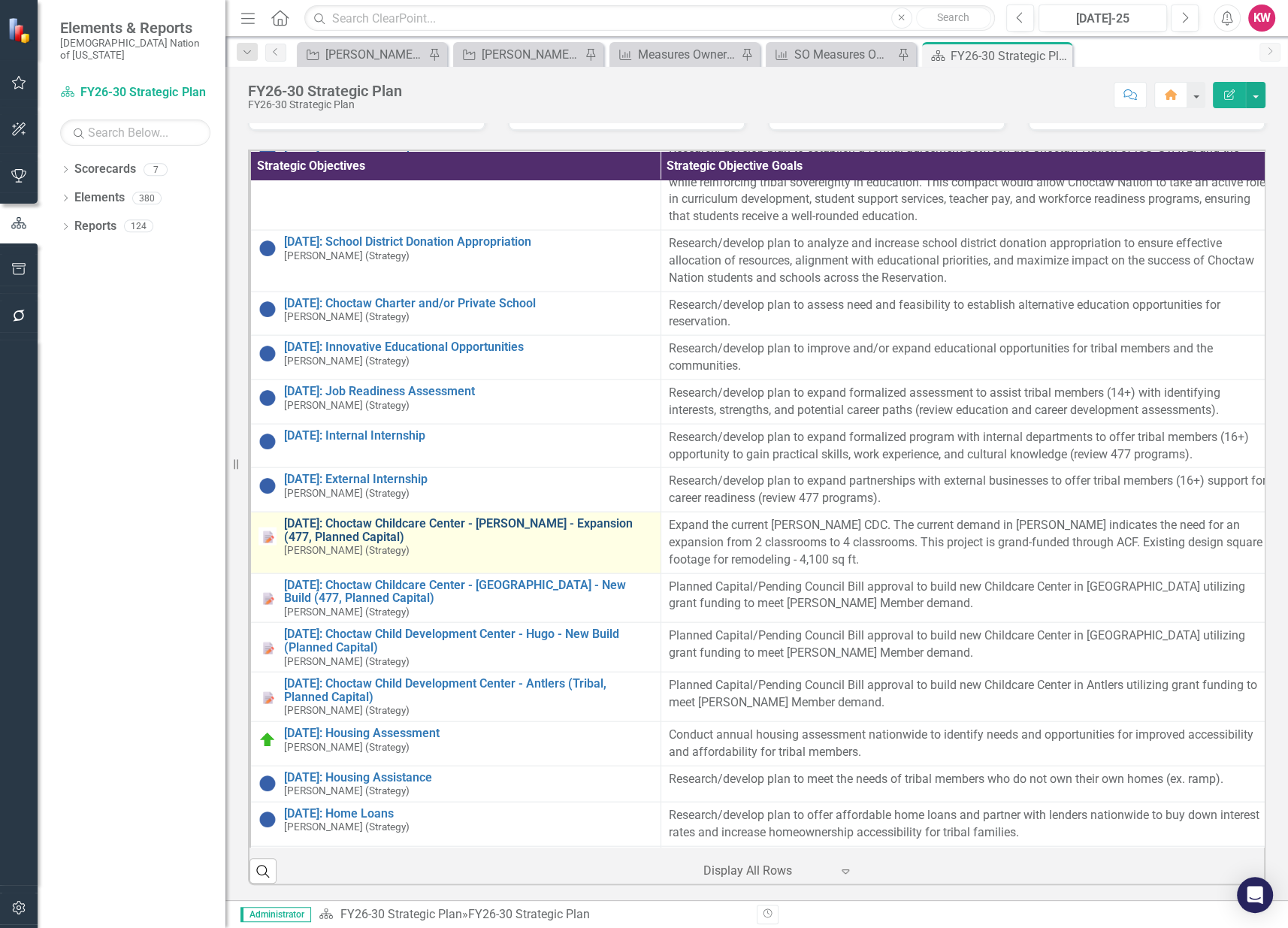
scroll to position [3339, 0]
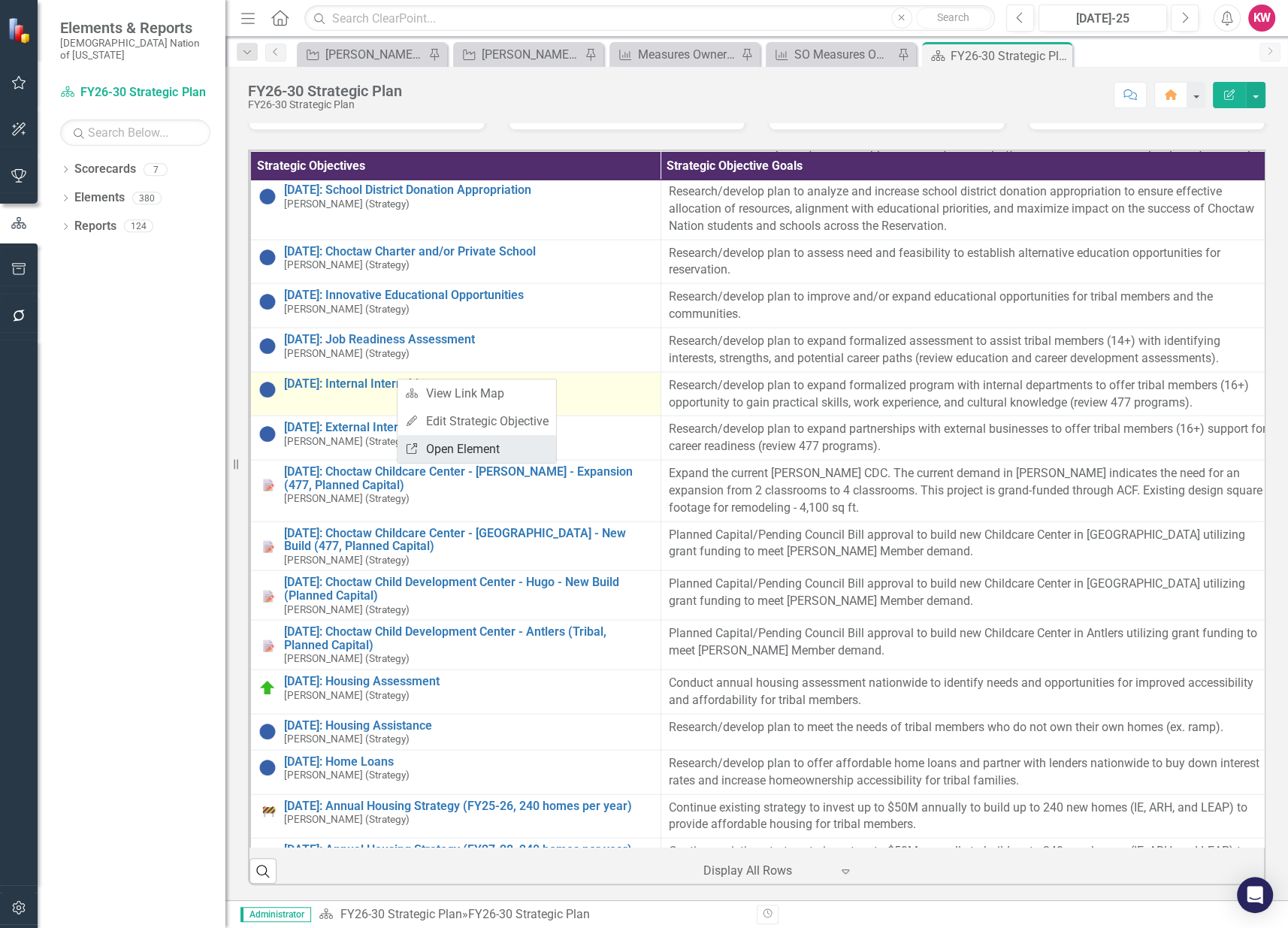
click at [459, 451] on link "Link Open Element" at bounding box center [477, 448] width 159 height 28
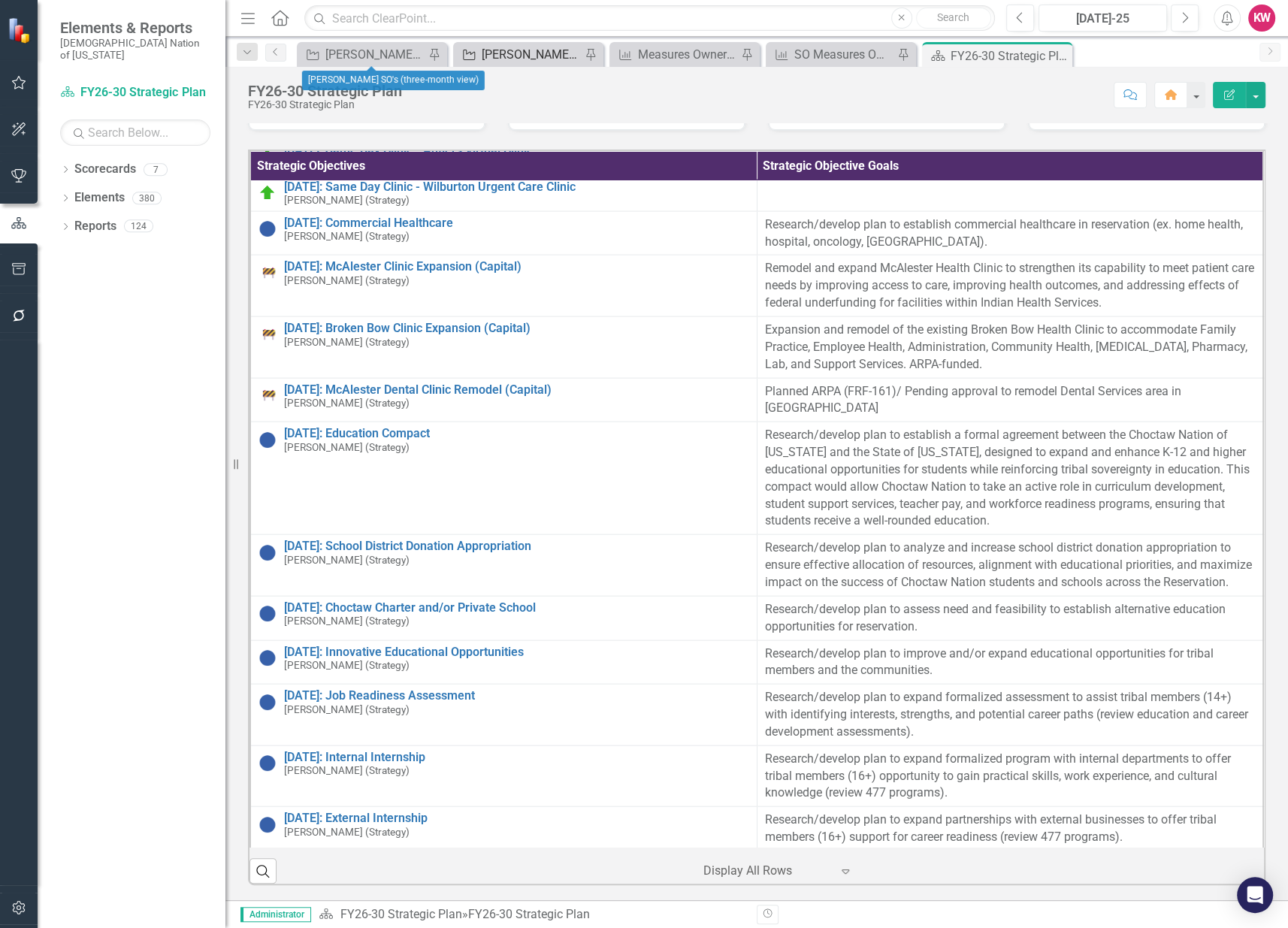
click at [542, 59] on div "[PERSON_NAME]'s Team SO's" at bounding box center [531, 54] width 99 height 19
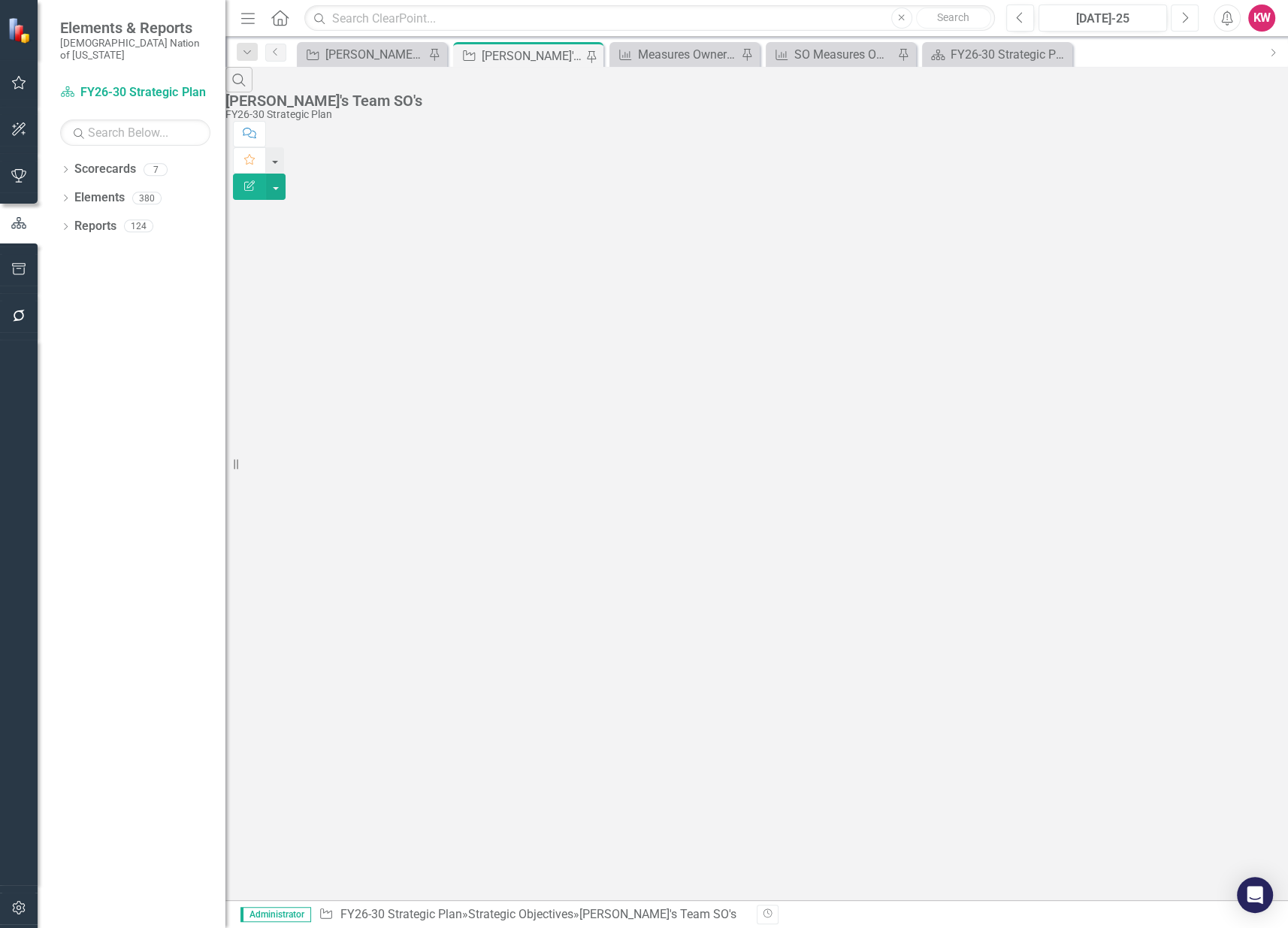
click at [1186, 17] on icon "Next" at bounding box center [1184, 18] width 8 height 13
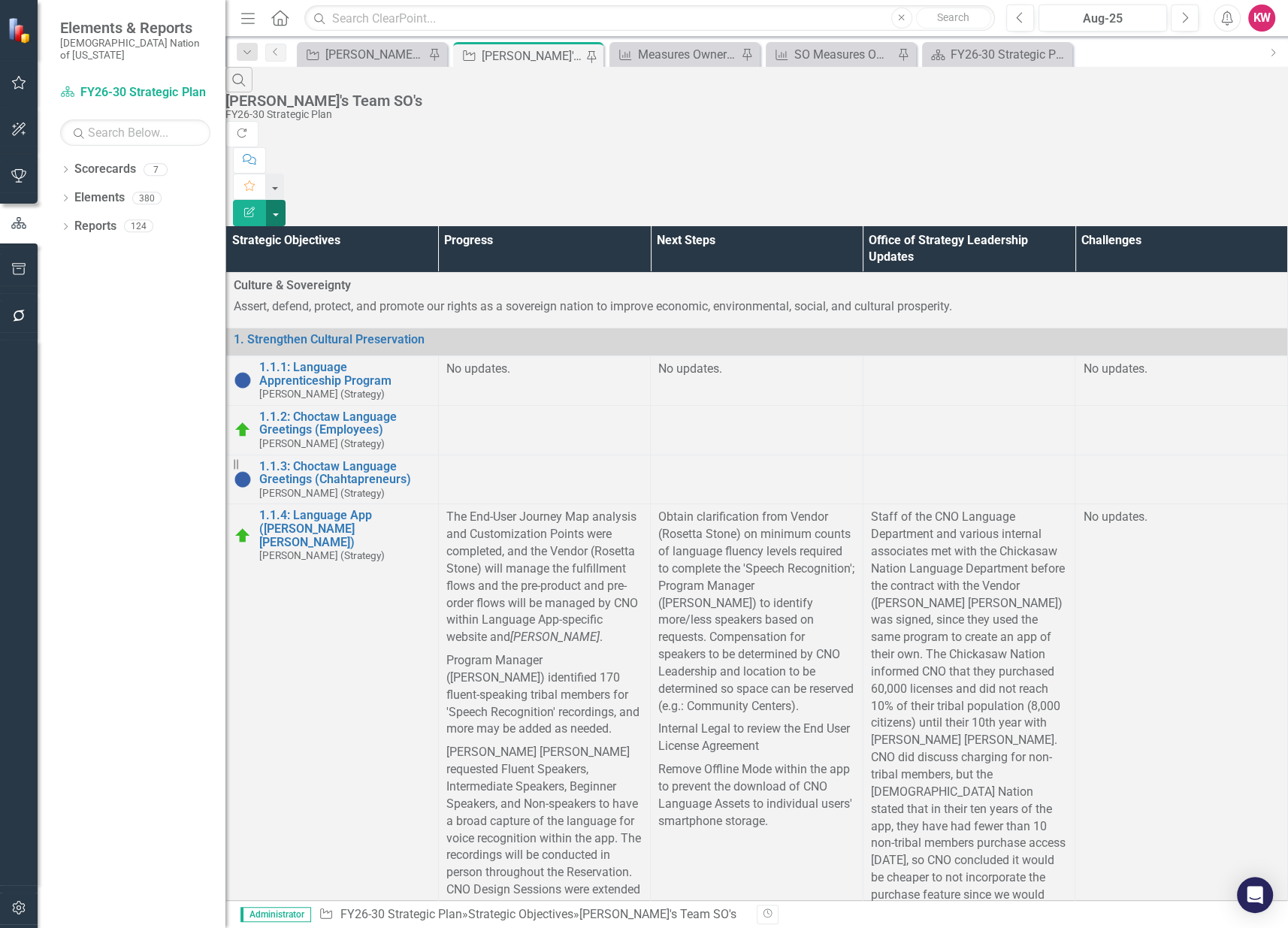
click at [286, 199] on button "button" at bounding box center [276, 213] width 20 height 27
click at [1224, 179] on link "Excel Export to Excel" at bounding box center [1205, 180] width 118 height 28
click at [66, 167] on icon "Dropdown" at bounding box center [65, 170] width 11 height 8
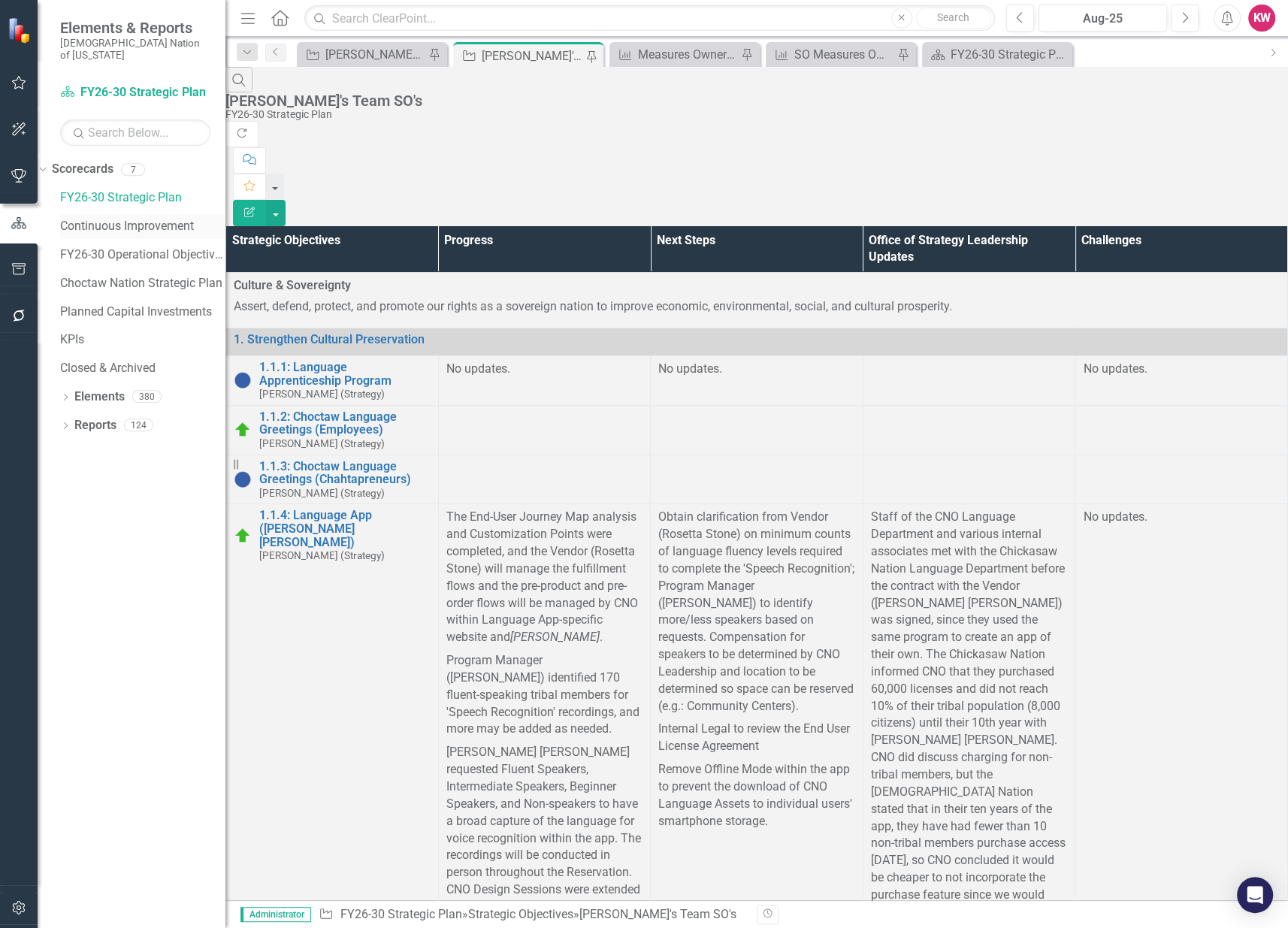
click at [121, 218] on link "Continuous Improvement" at bounding box center [143, 226] width 166 height 17
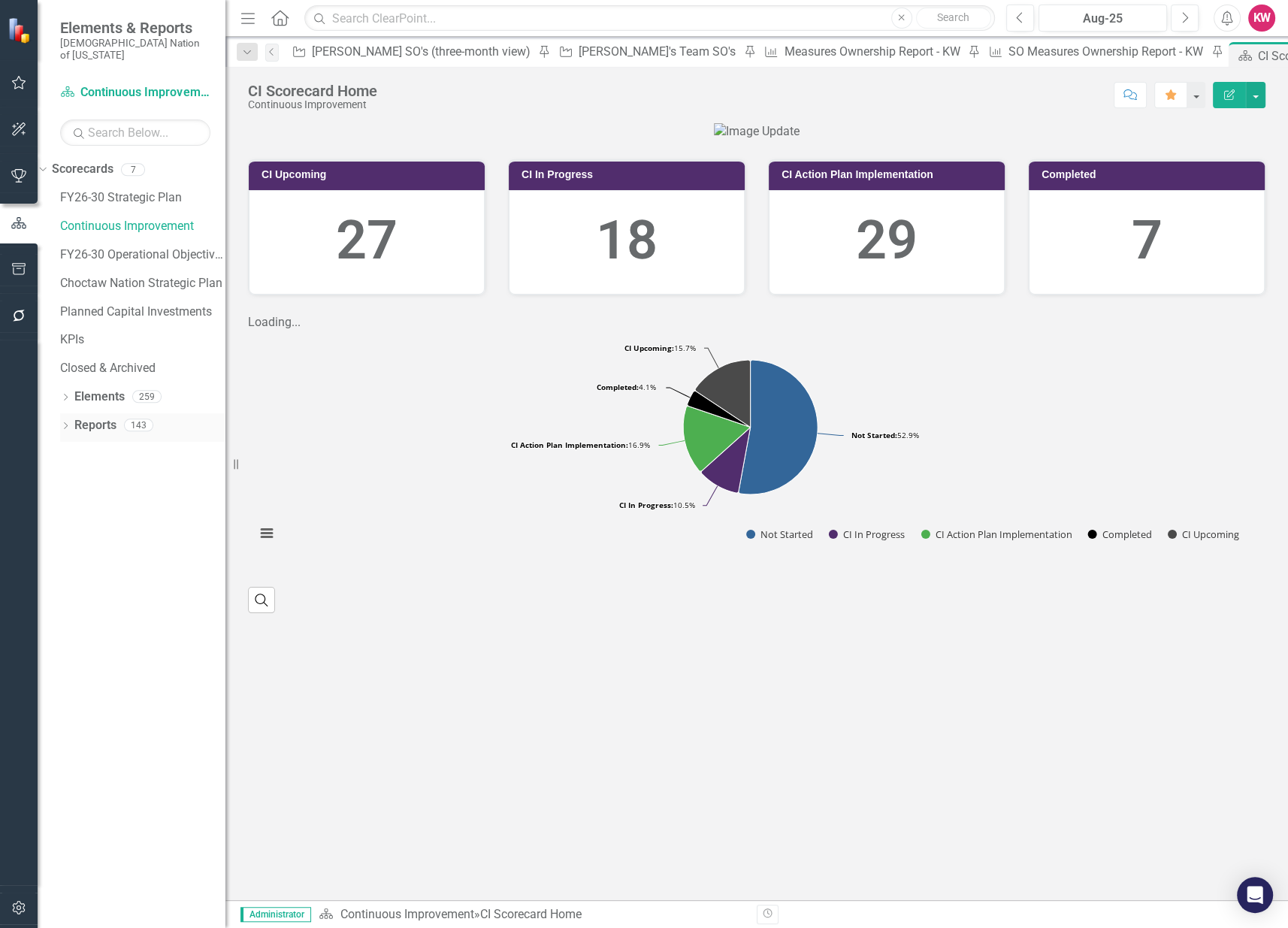
click at [97, 417] on link "Reports" at bounding box center [95, 425] width 42 height 17
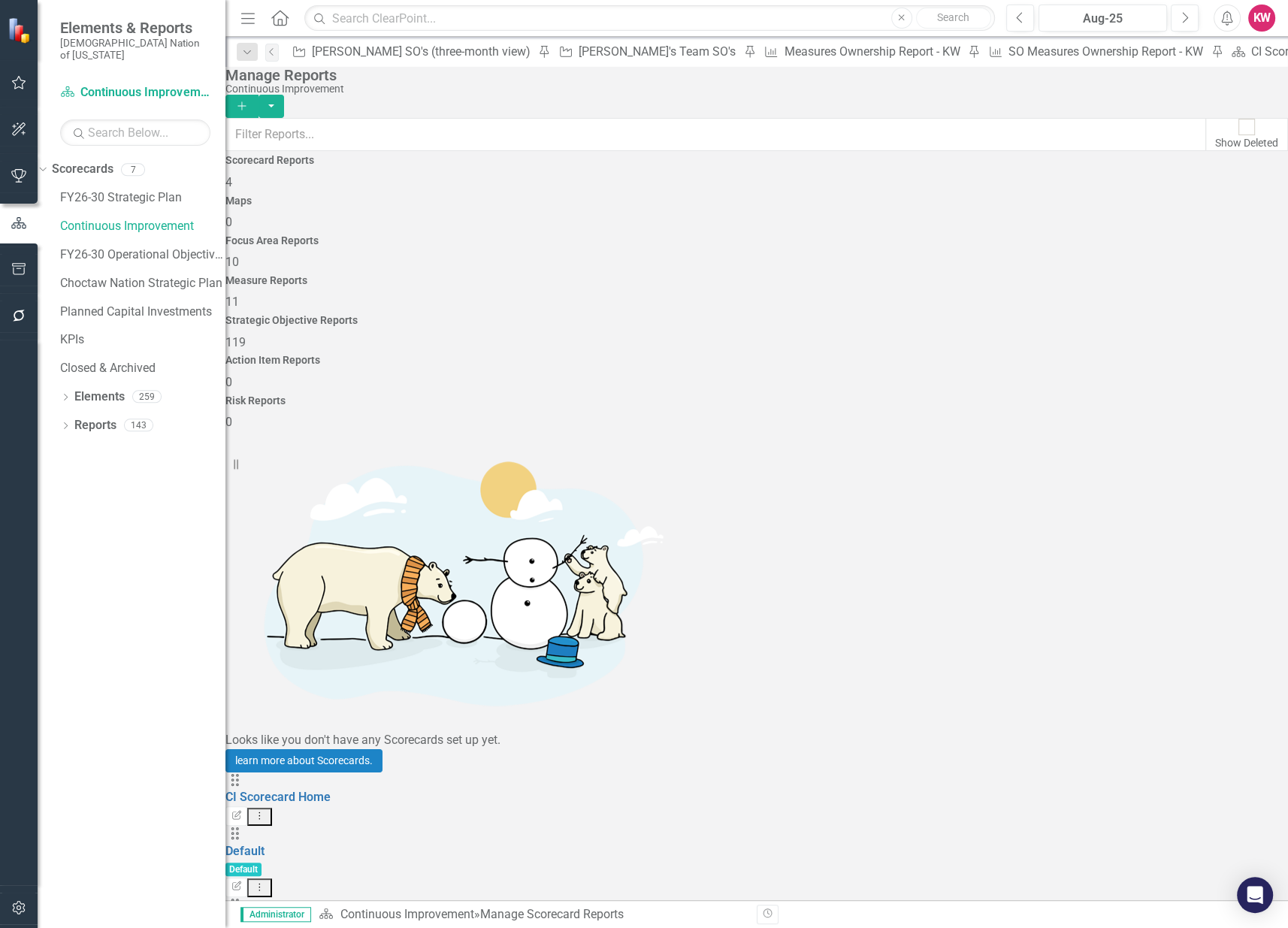
click at [246, 335] on span "119" at bounding box center [235, 342] width 20 height 14
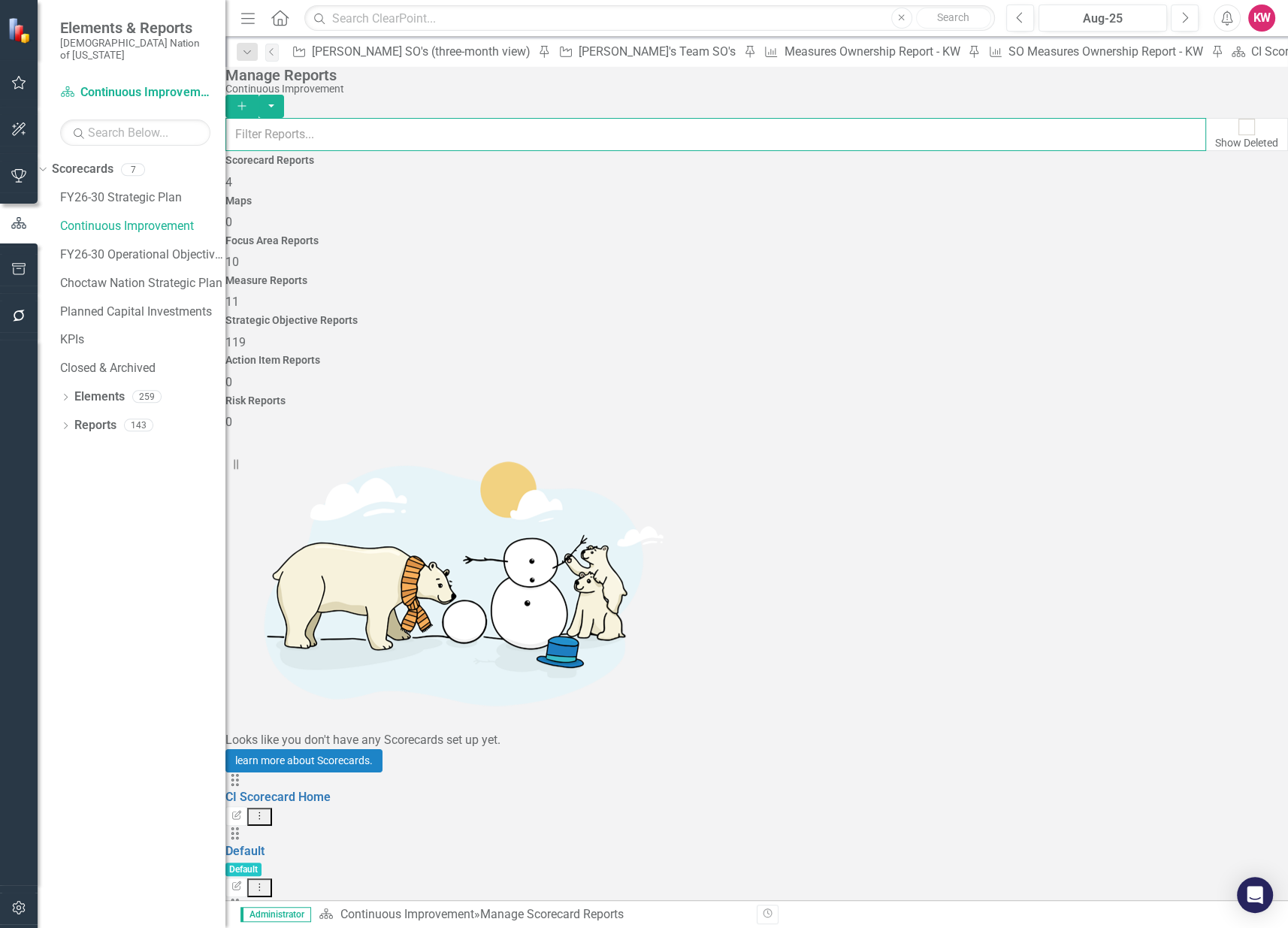
click at [793, 144] on input "text" at bounding box center [715, 134] width 981 height 33
type input "trib"
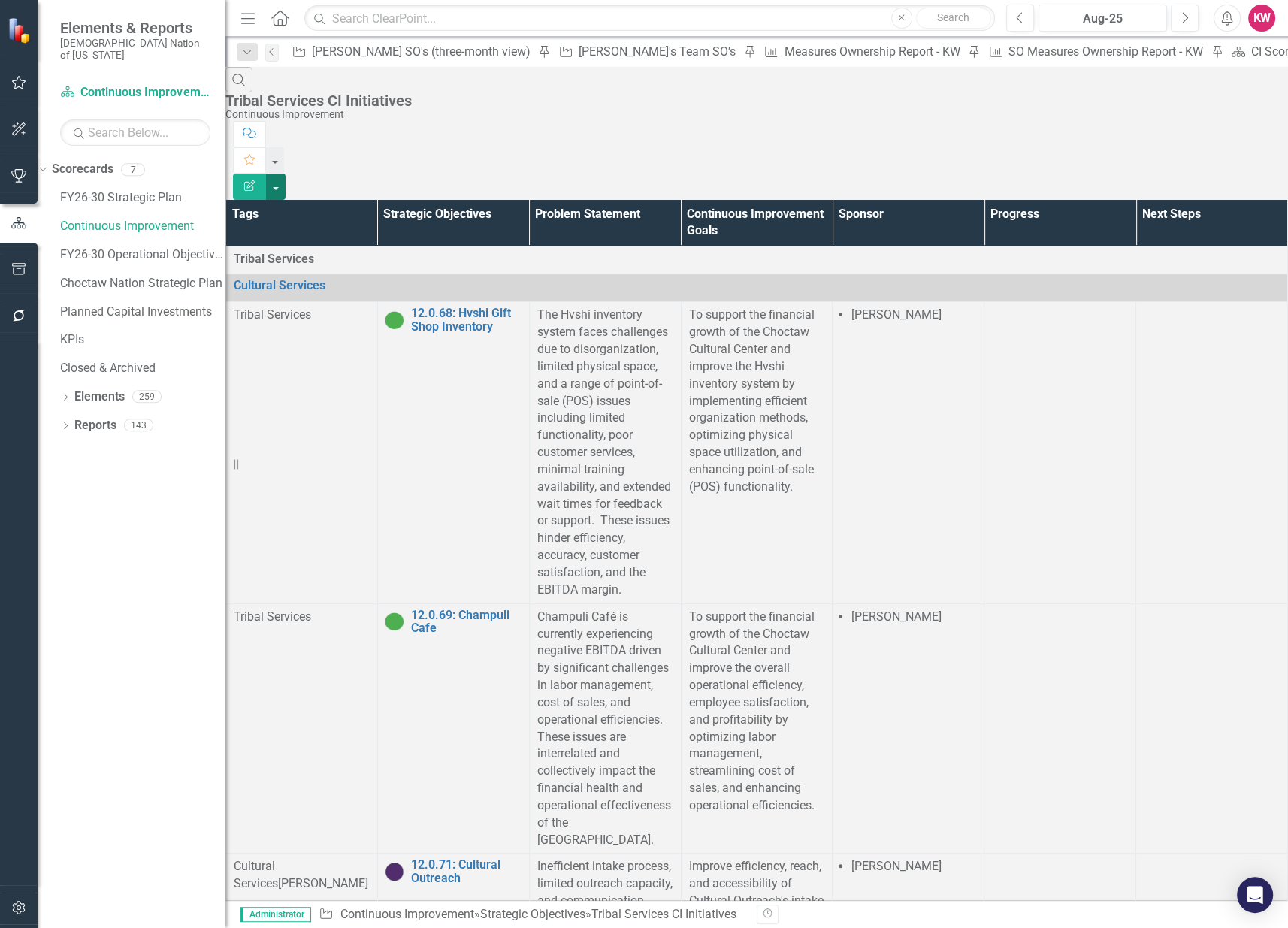
click at [286, 174] on button "button" at bounding box center [276, 187] width 20 height 27
click at [1226, 181] on link "Excel Export to Excel" at bounding box center [1205, 180] width 118 height 28
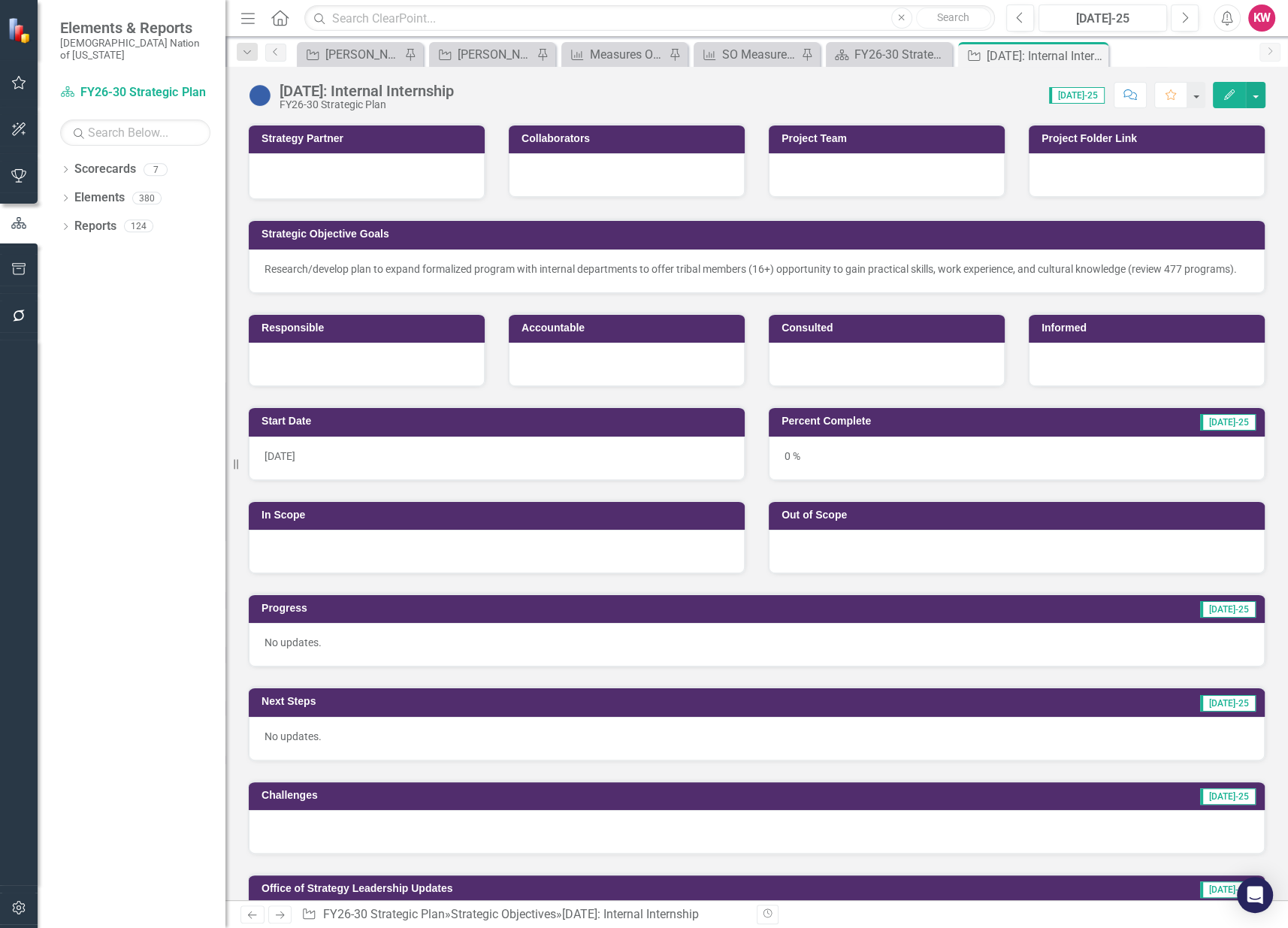
click at [359, 172] on div at bounding box center [366, 175] width 204 height 18
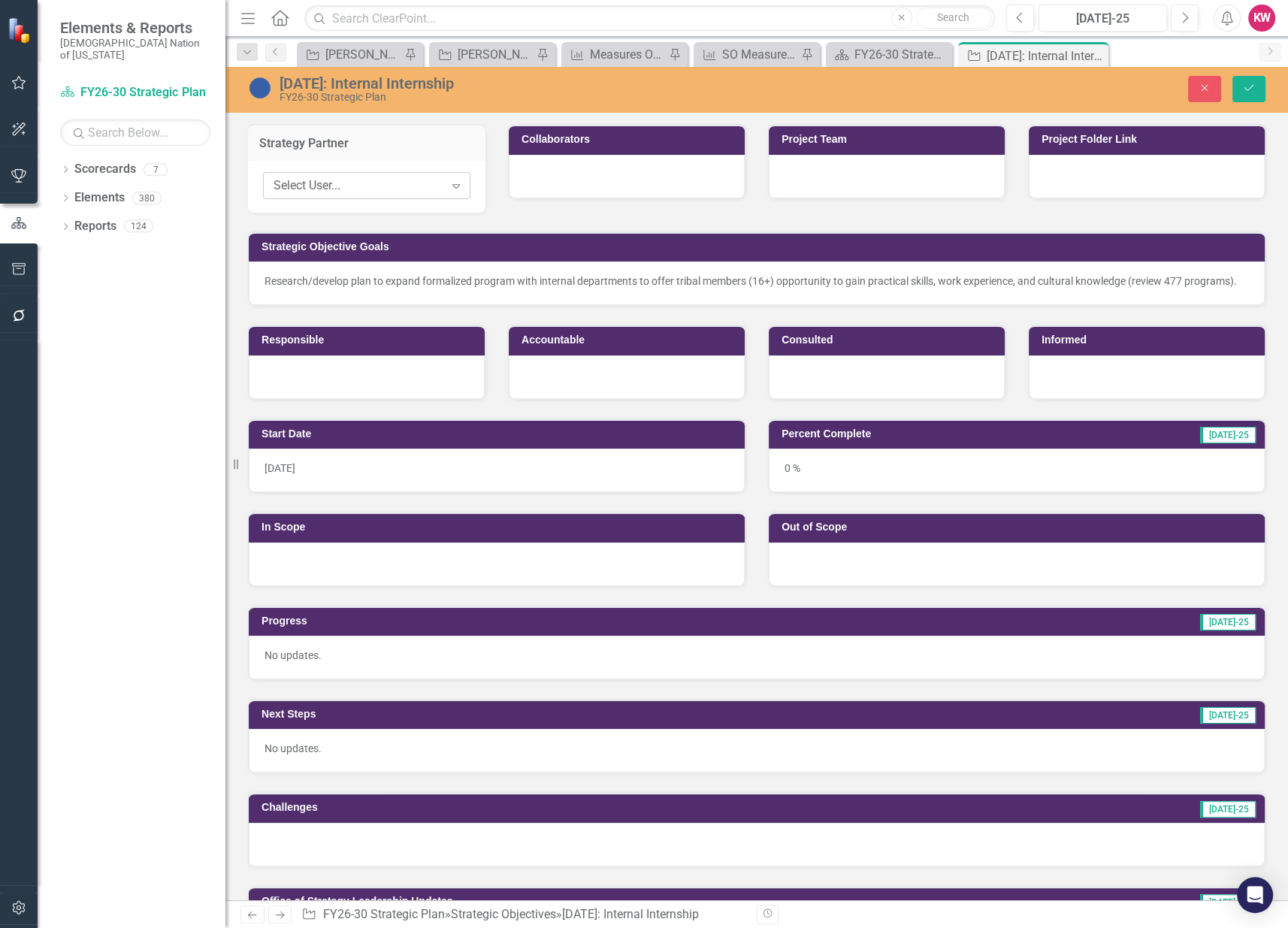
click at [351, 180] on div "Select User..." at bounding box center [359, 185] width 171 height 17
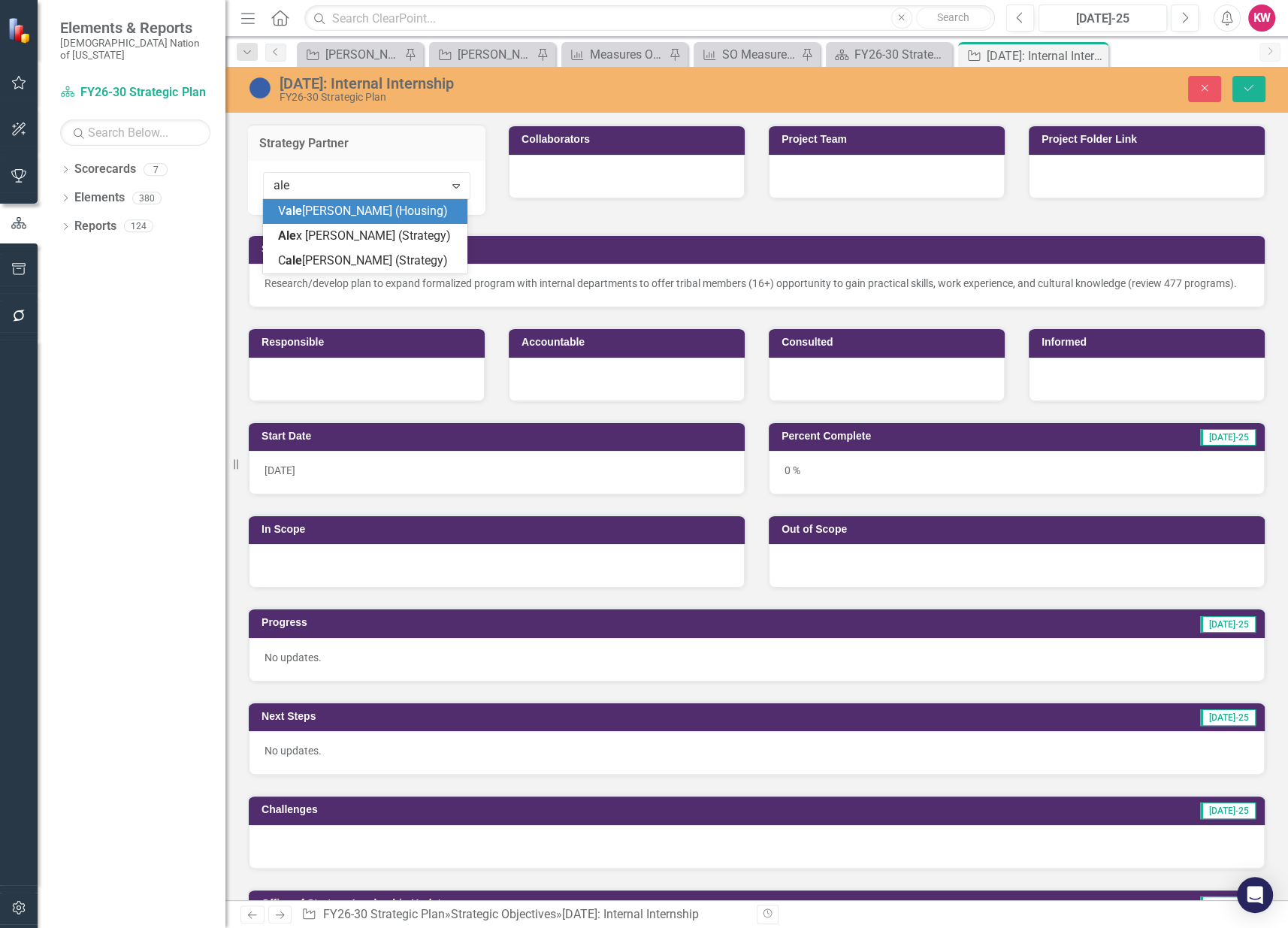
type input "alex"
click at [330, 209] on span "Alex Robinson (Strategy)" at bounding box center [351, 219] width 146 height 31
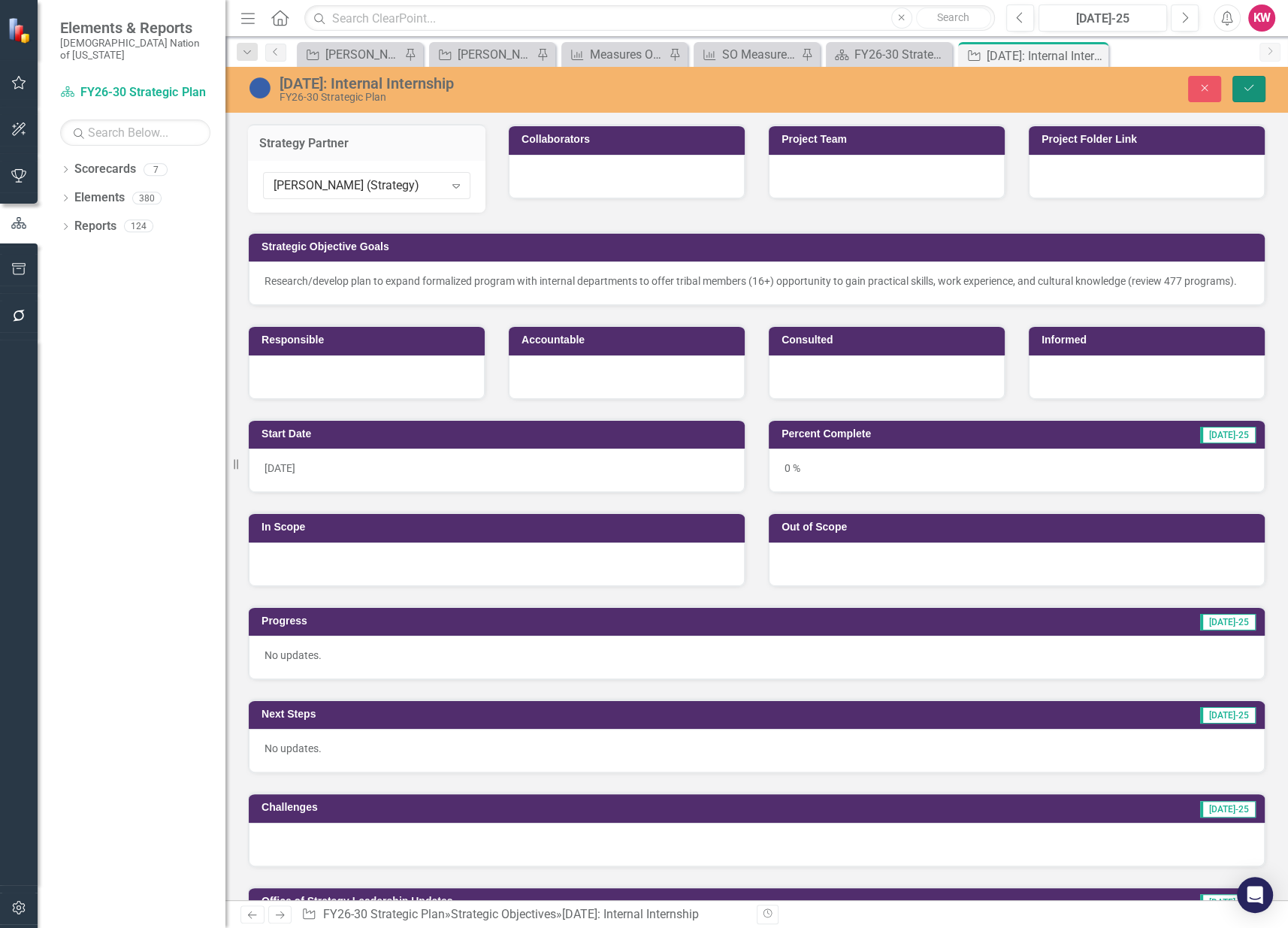
click at [1251, 90] on icon "Save" at bounding box center [1249, 88] width 13 height 11
